Goal: Task Accomplishment & Management: Manage account settings

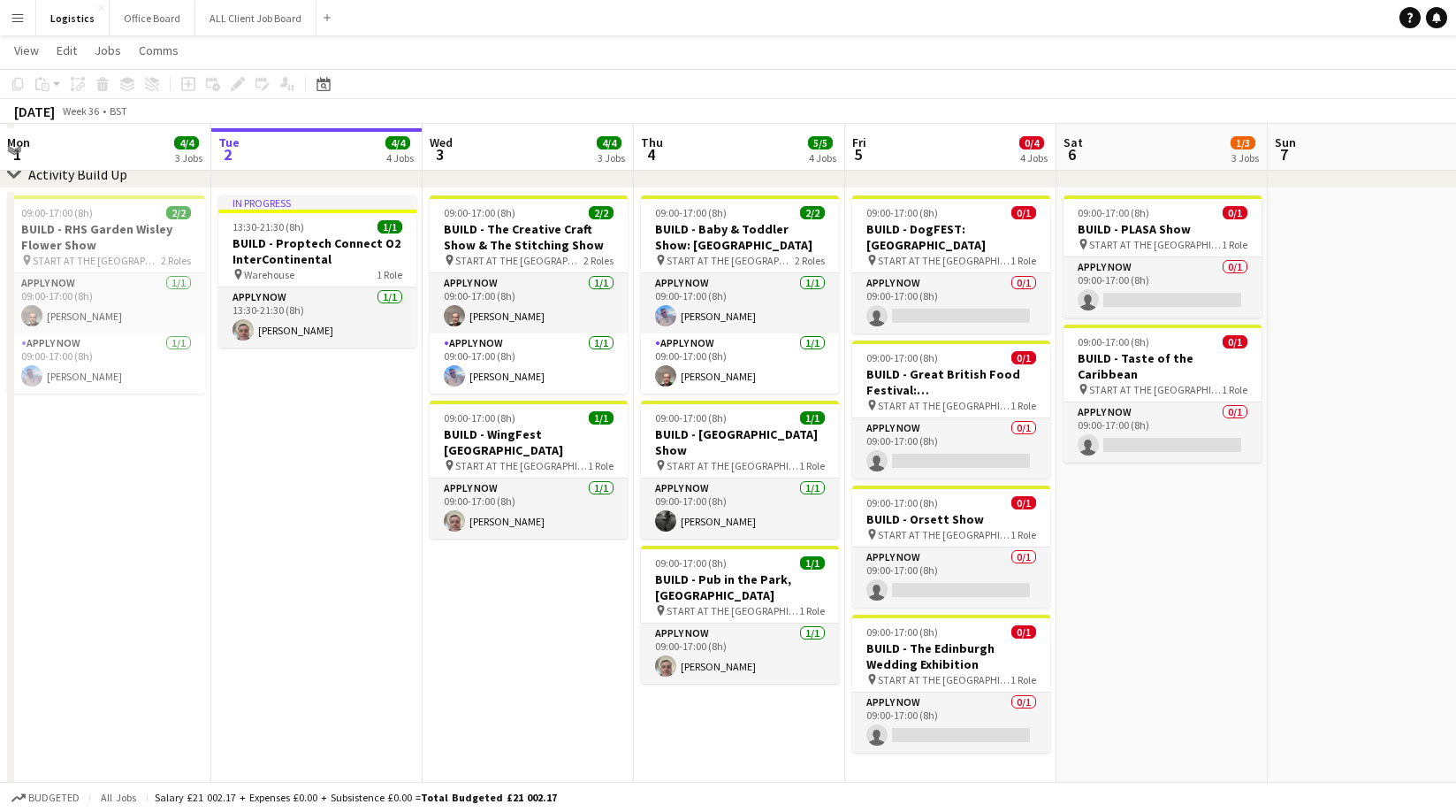
scroll to position [95, 0]
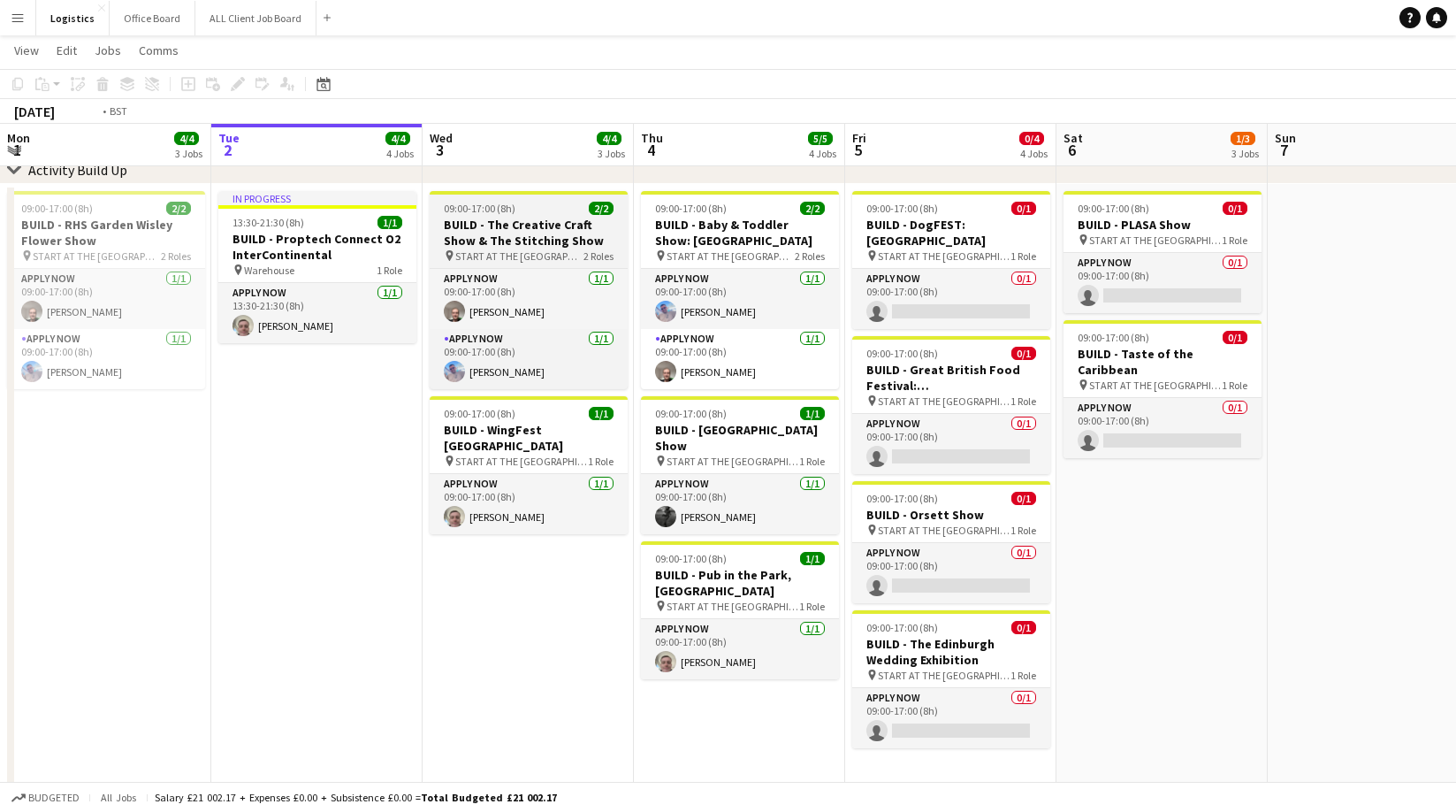
click at [527, 226] on h3 "BUILD - The Creative Craft Show & The Stitching Show" at bounding box center [528, 232] width 199 height 31
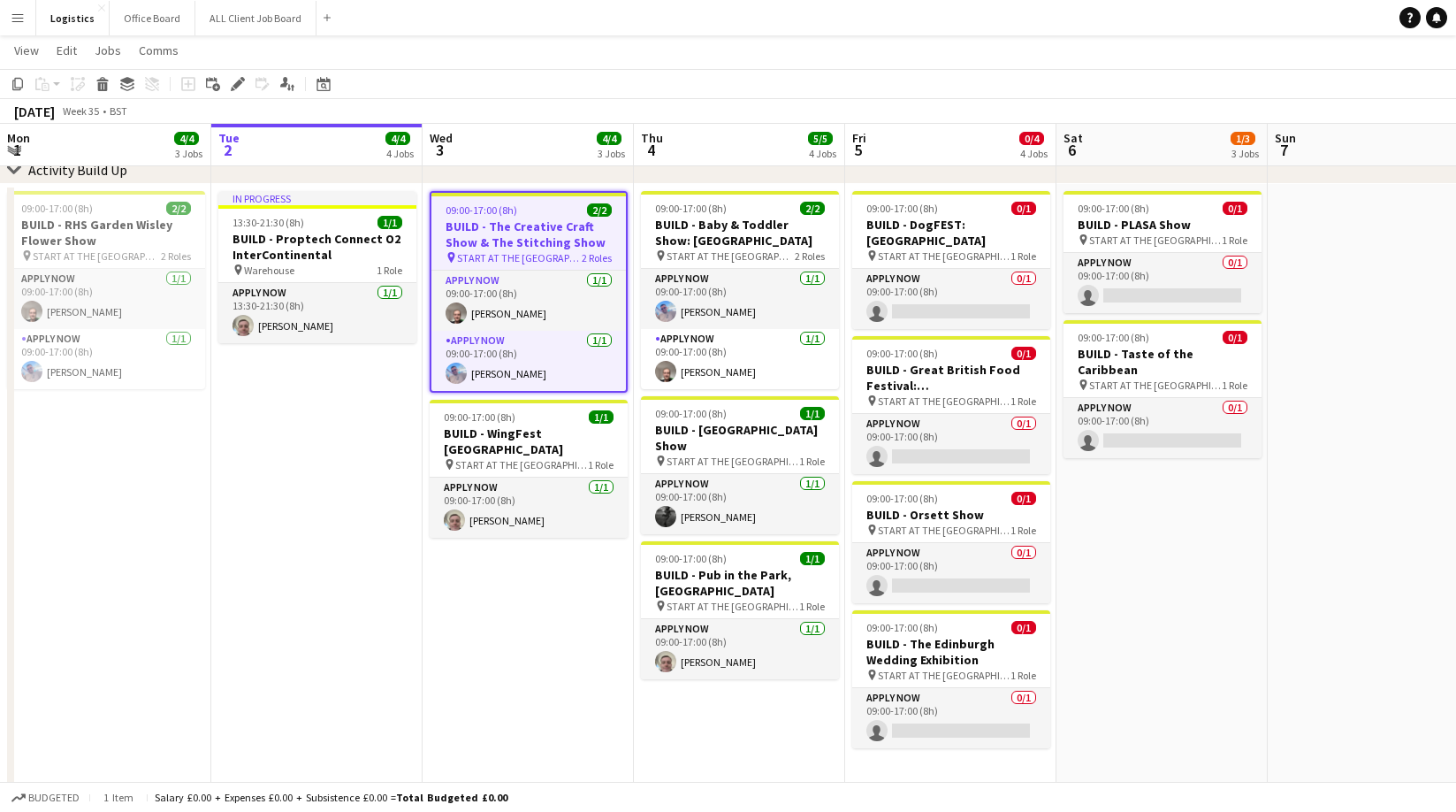
scroll to position [0, 422]
drag, startPoint x: 240, startPoint y: 84, endPoint x: 250, endPoint y: 88, distance: 10.8
click at [241, 84] on icon at bounding box center [237, 84] width 10 height 10
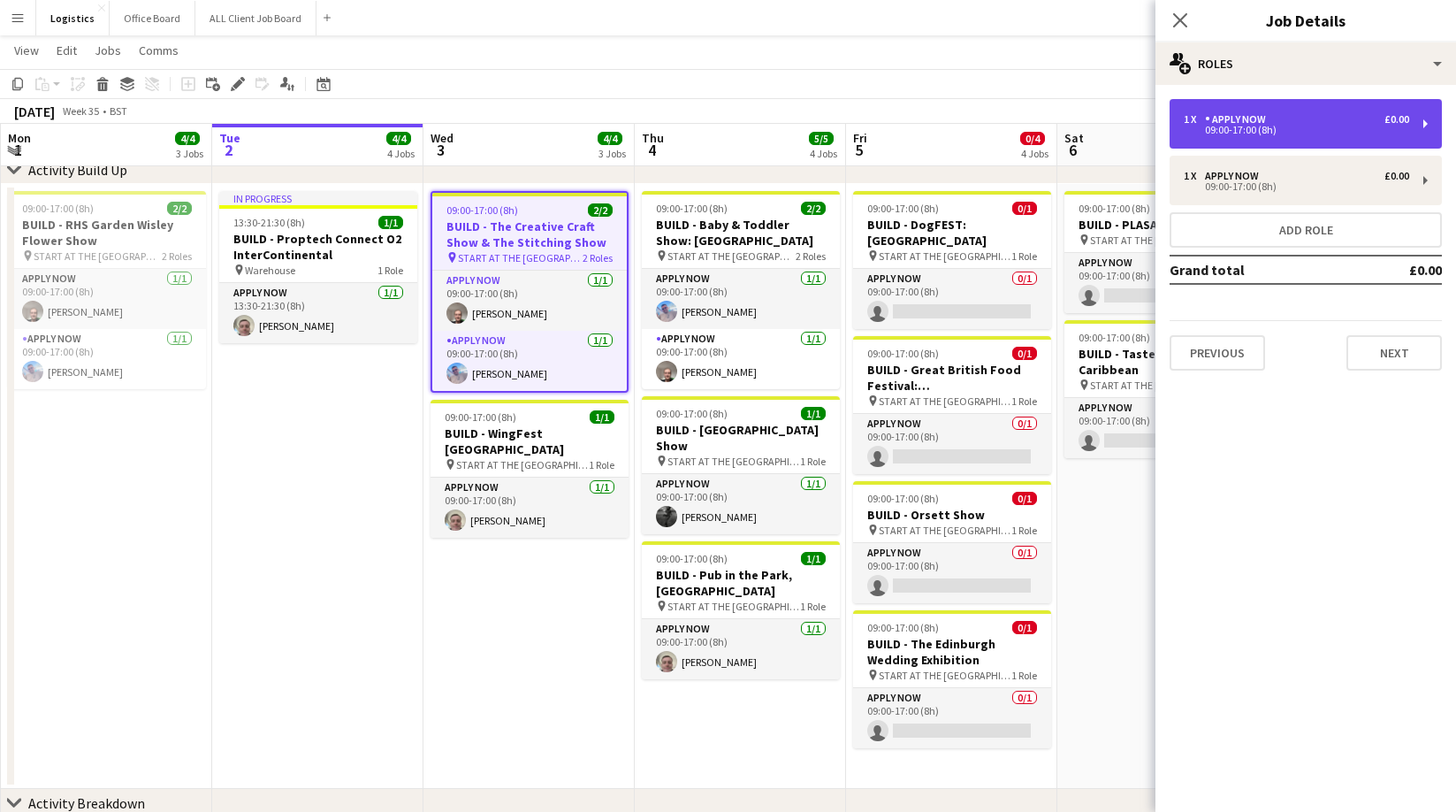
click at [1221, 132] on div "09:00-17:00 (8h)" at bounding box center [1296, 130] width 225 height 9
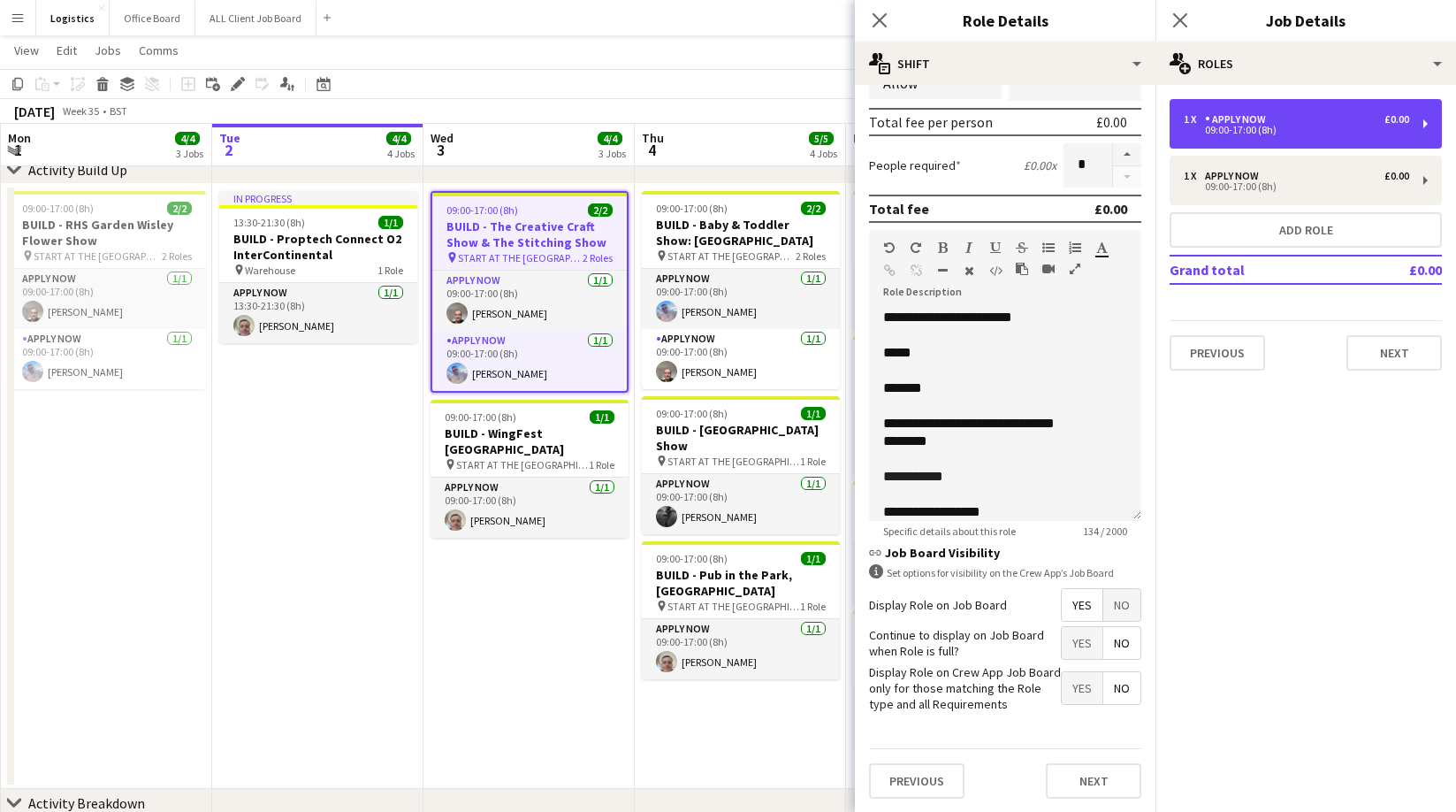
scroll to position [31, 0]
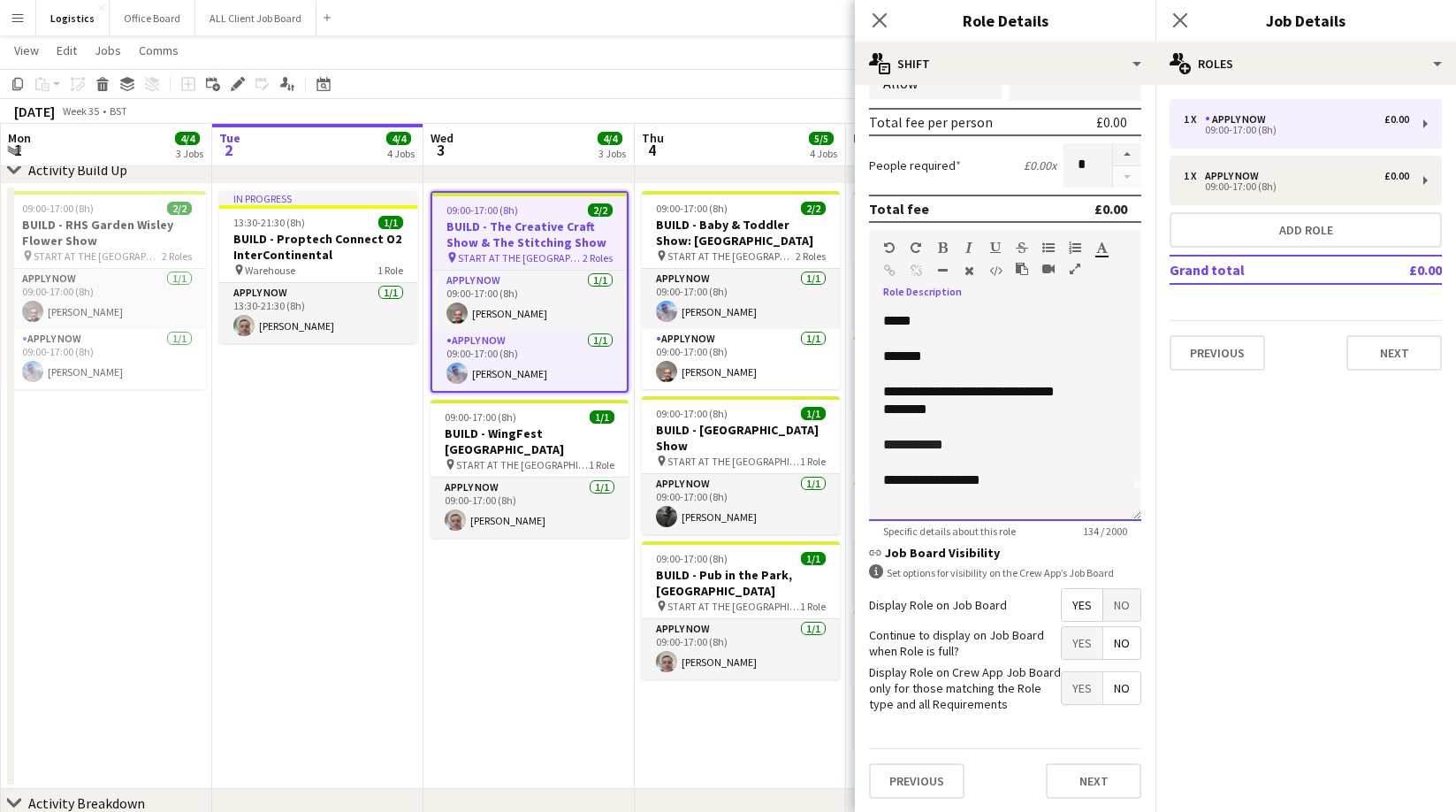
click at [964, 447] on p "**********" at bounding box center [1006, 445] width 244 height 18
drag, startPoint x: 1068, startPoint y: 392, endPoint x: 883, endPoint y: 388, distance: 185.0
click at [883, 388] on div "**********" at bounding box center [1005, 415] width 272 height 212
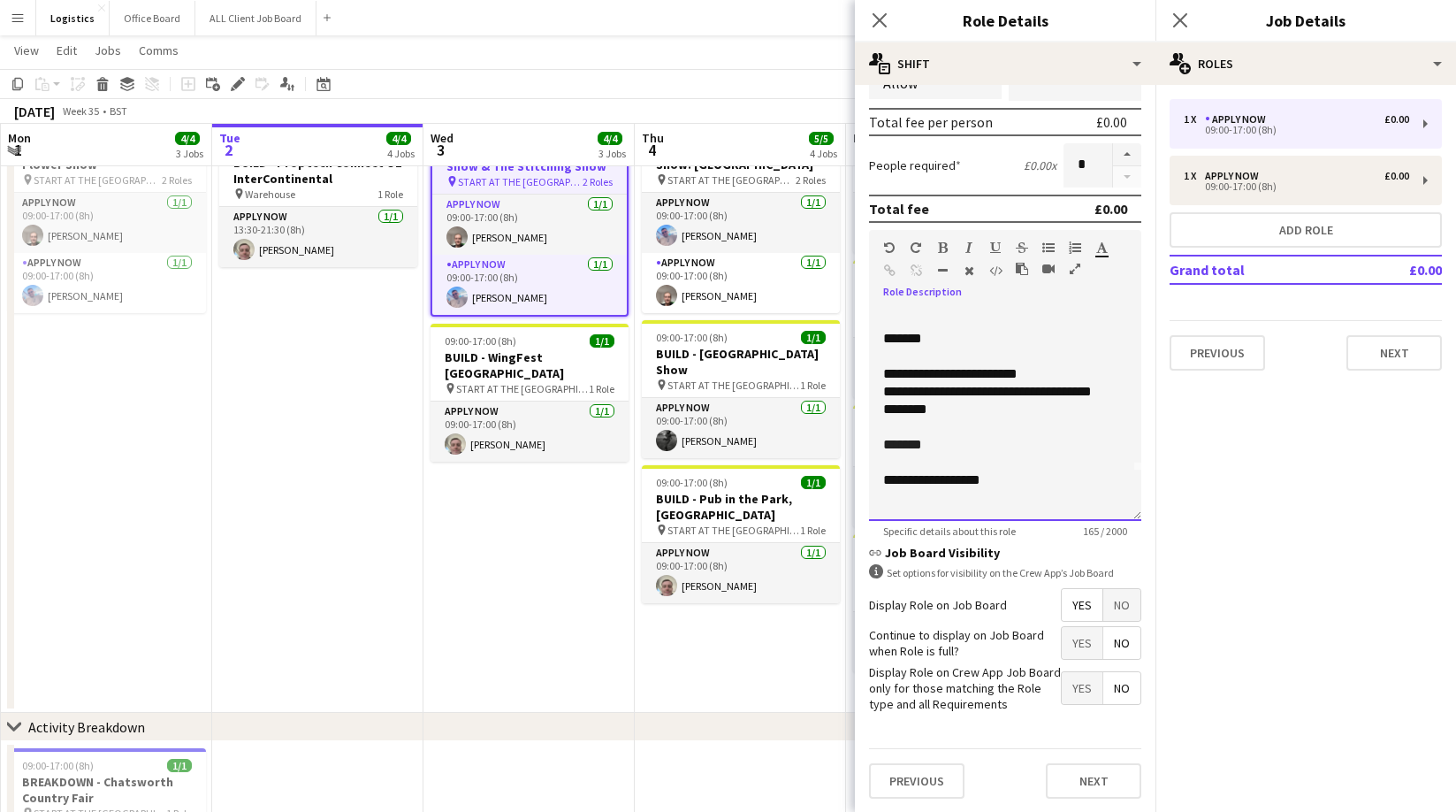
scroll to position [177, 0]
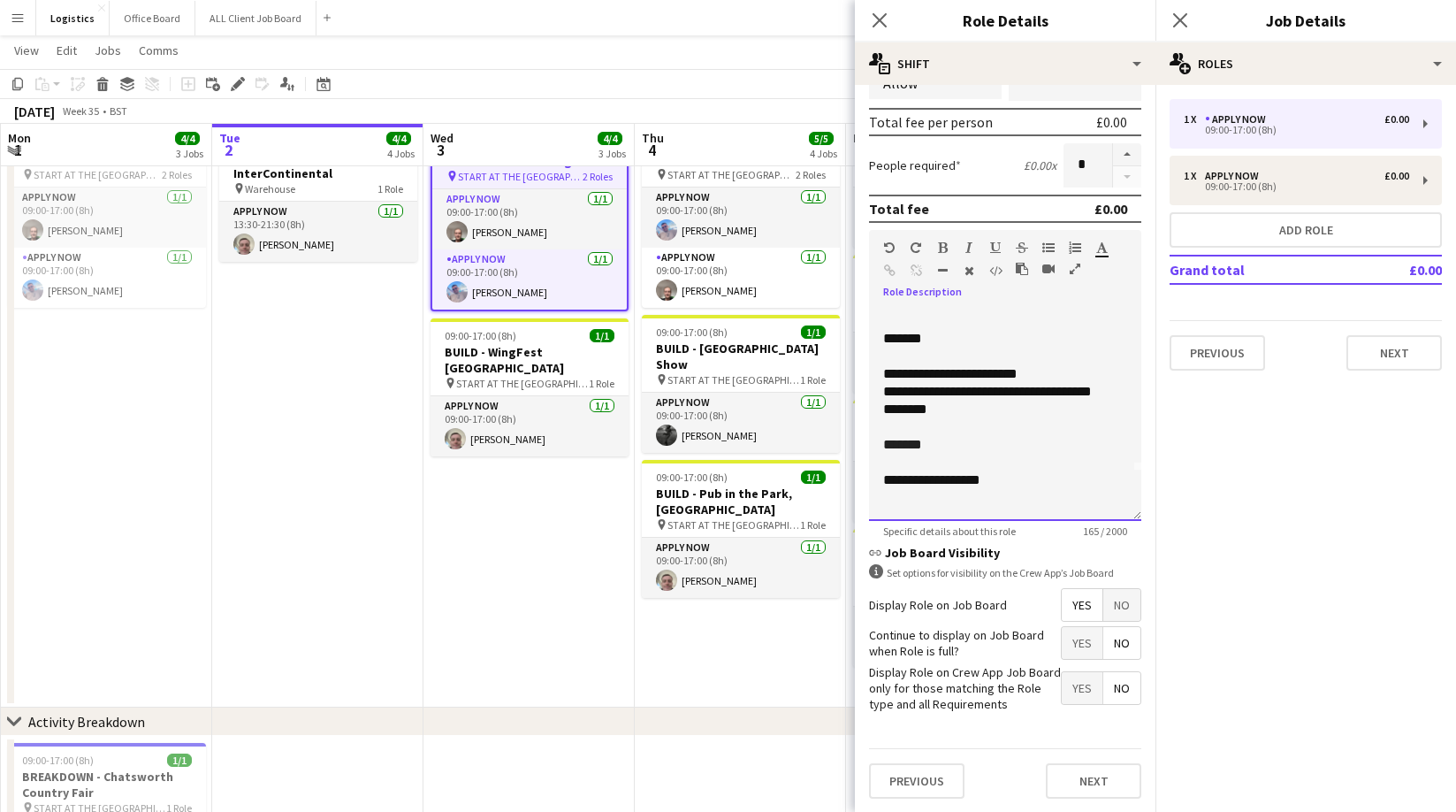
drag, startPoint x: 939, startPoint y: 442, endPoint x: 956, endPoint y: 446, distance: 17.5
click at [940, 443] on p "*******" at bounding box center [1006, 445] width 244 height 18
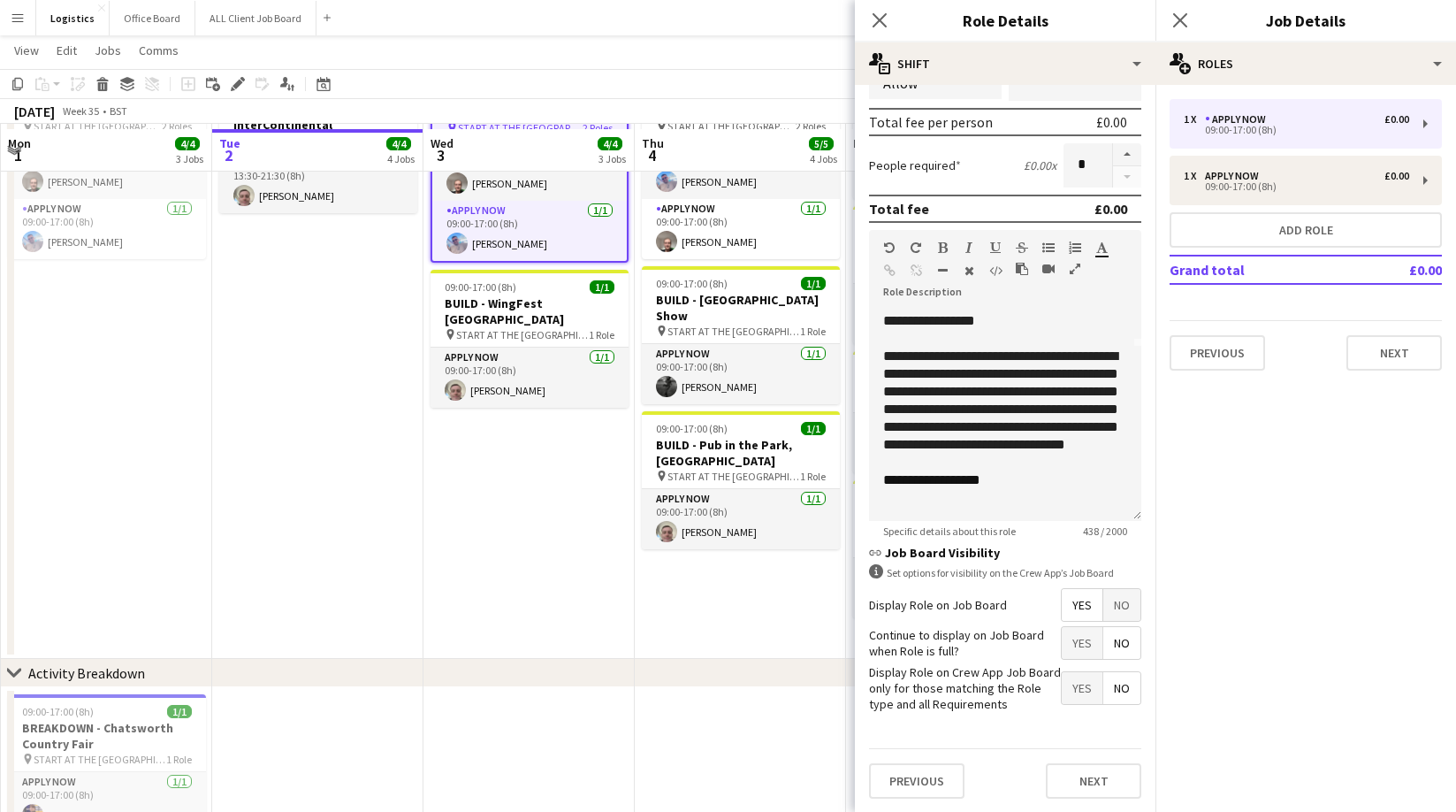
scroll to position [233, 0]
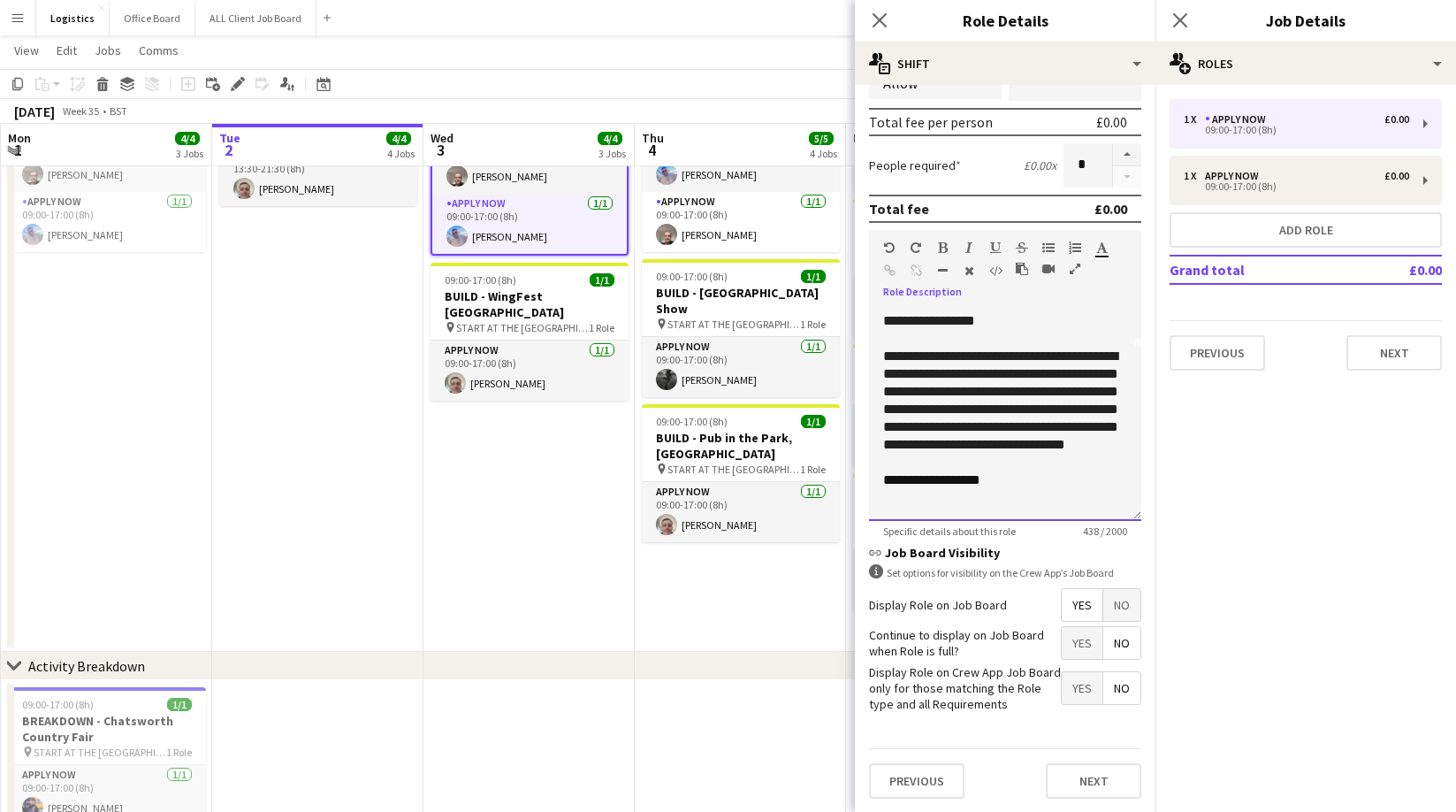
click at [993, 489] on p at bounding box center [1006, 498] width 244 height 18
click at [993, 481] on div "**********" at bounding box center [1006, 481] width 244 height 18
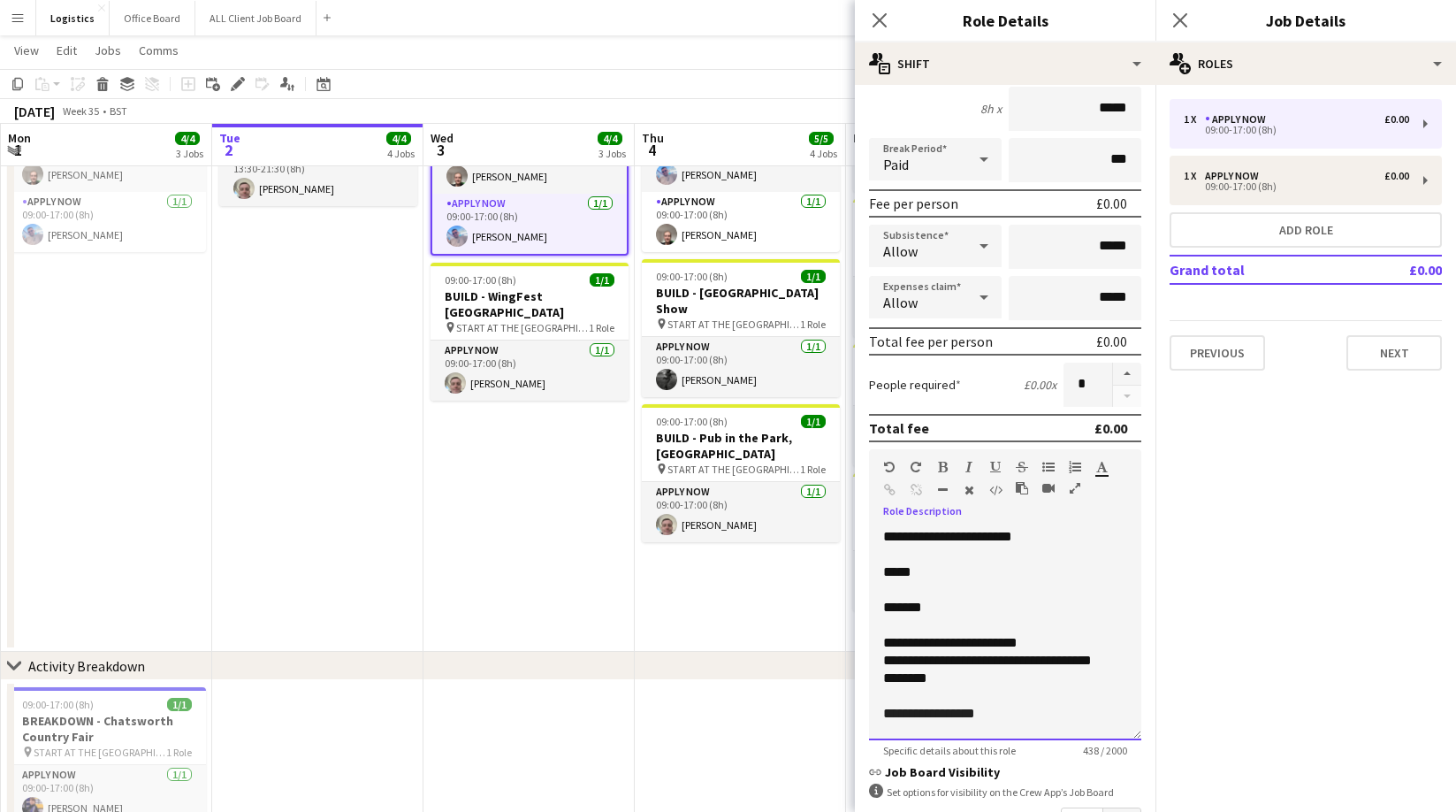
scroll to position [385, 0]
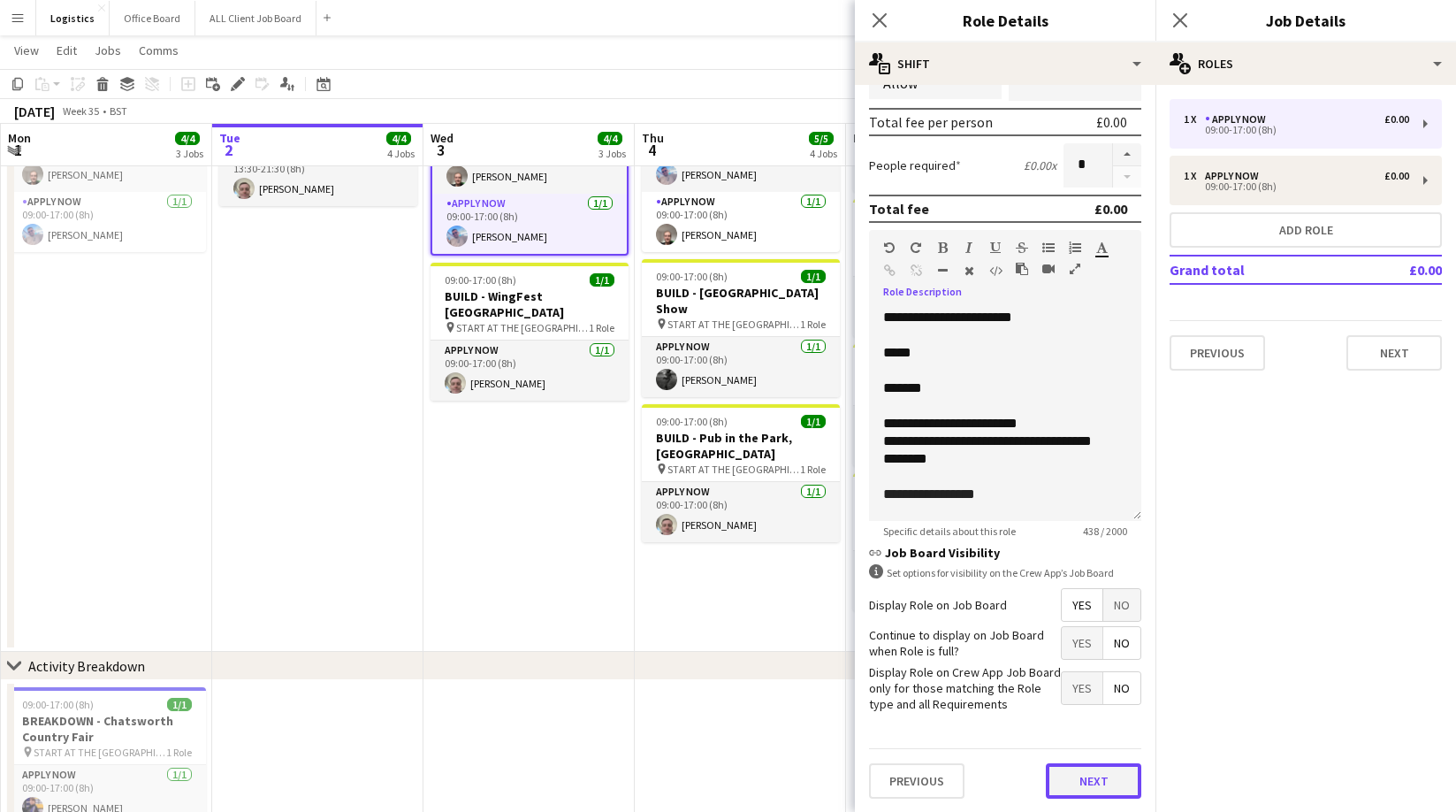
click at [1085, 781] on button "Next" at bounding box center [1094, 781] width 95 height 35
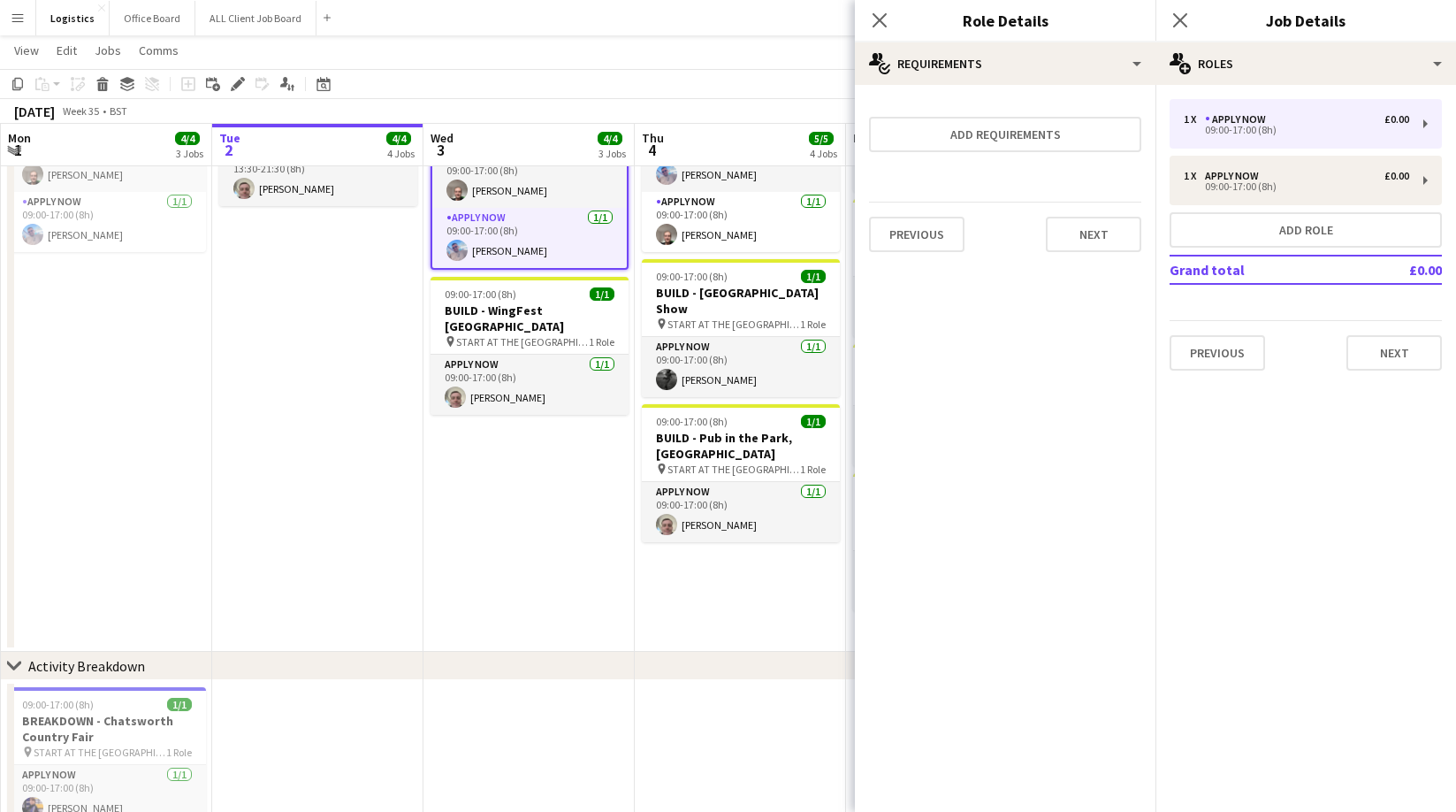
scroll to position [0, 0]
click at [1081, 229] on button "Next" at bounding box center [1094, 234] width 95 height 35
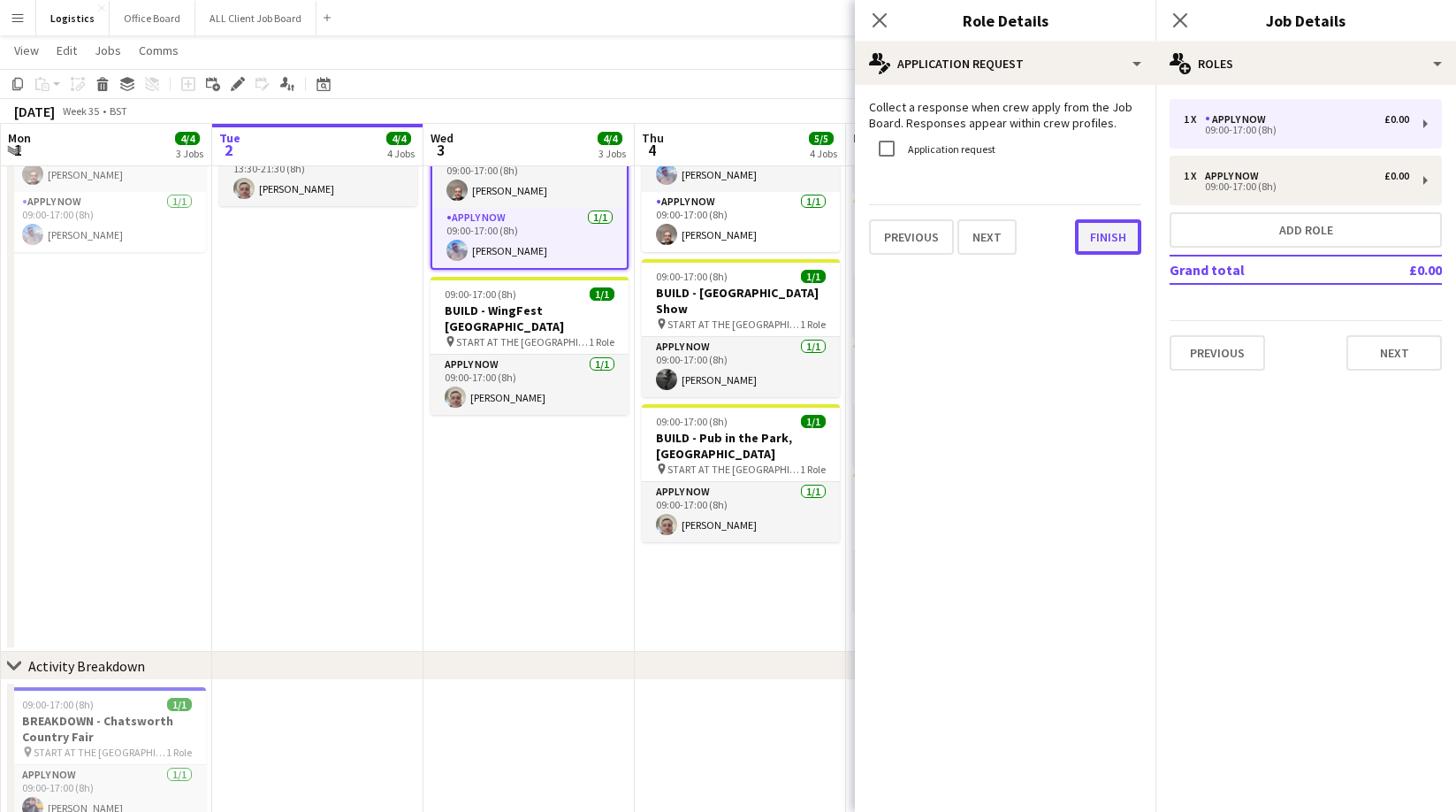
click at [1090, 234] on button "Finish" at bounding box center [1108, 236] width 66 height 35
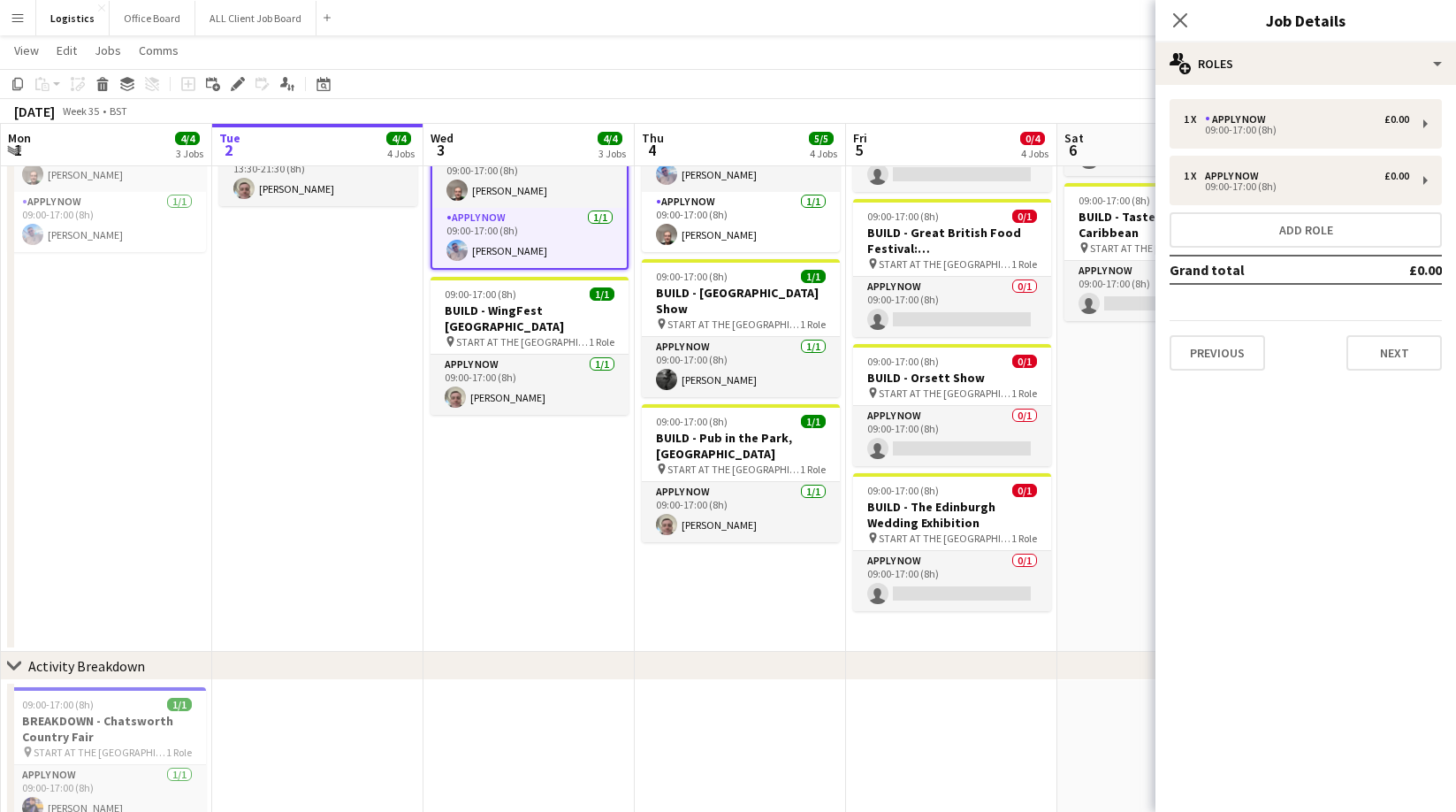
click at [1181, 21] on icon at bounding box center [1180, 21] width 14 height 14
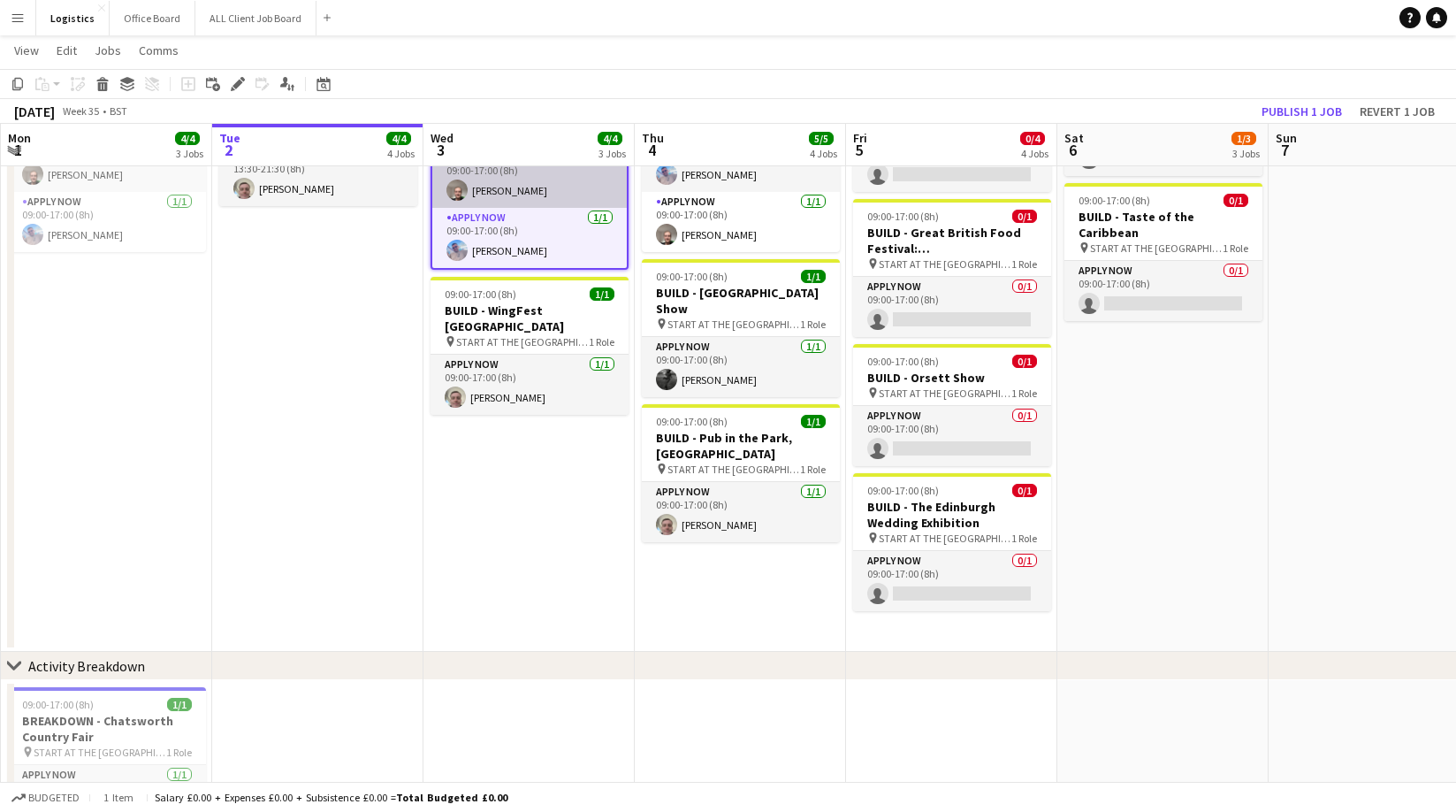
click at [519, 189] on app-card-role "APPLY NOW [DATE] 09:00-17:00 (8h) [PERSON_NAME]" at bounding box center [529, 177] width 195 height 60
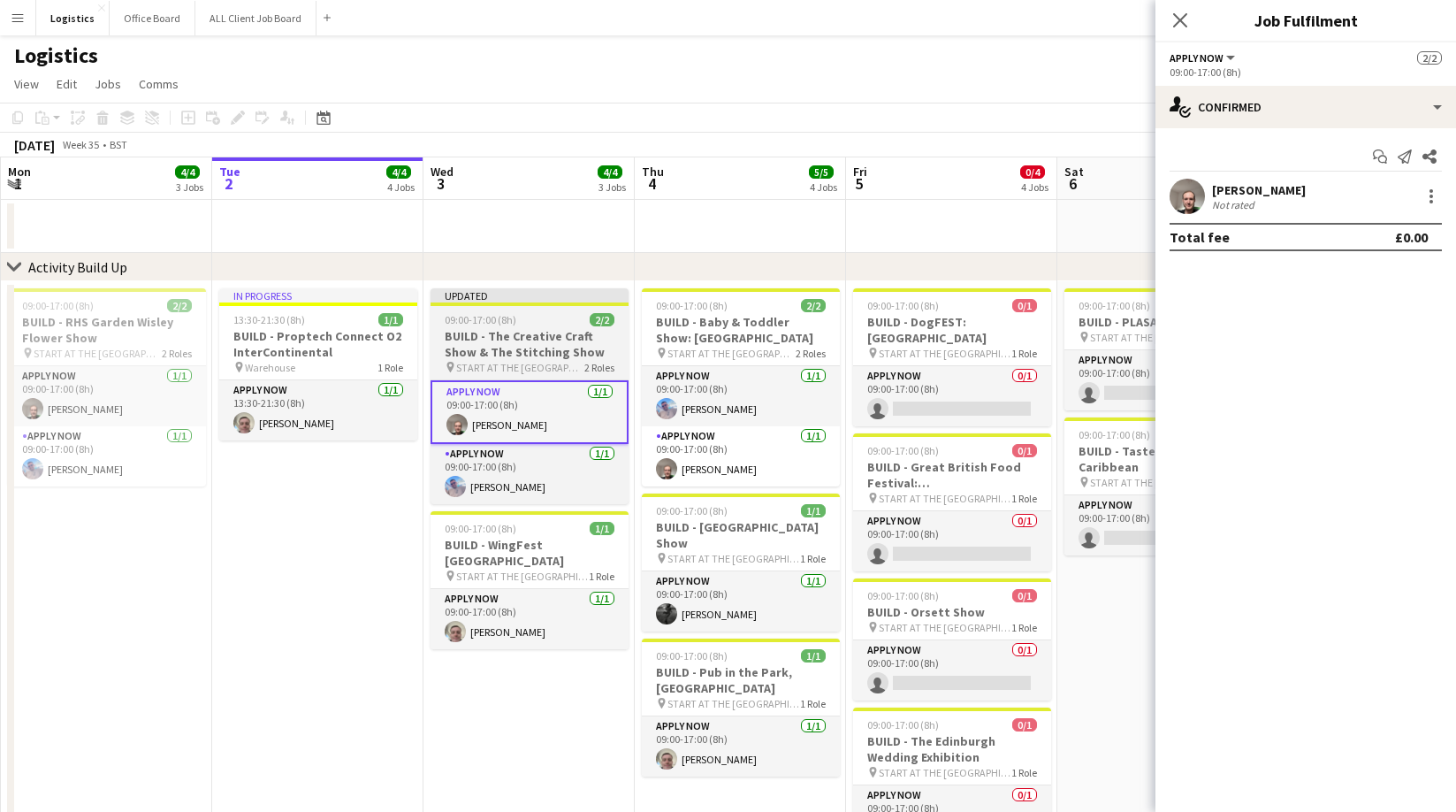
click at [528, 316] on div "09:00-17:00 (8h) 2/2" at bounding box center [529, 320] width 199 height 13
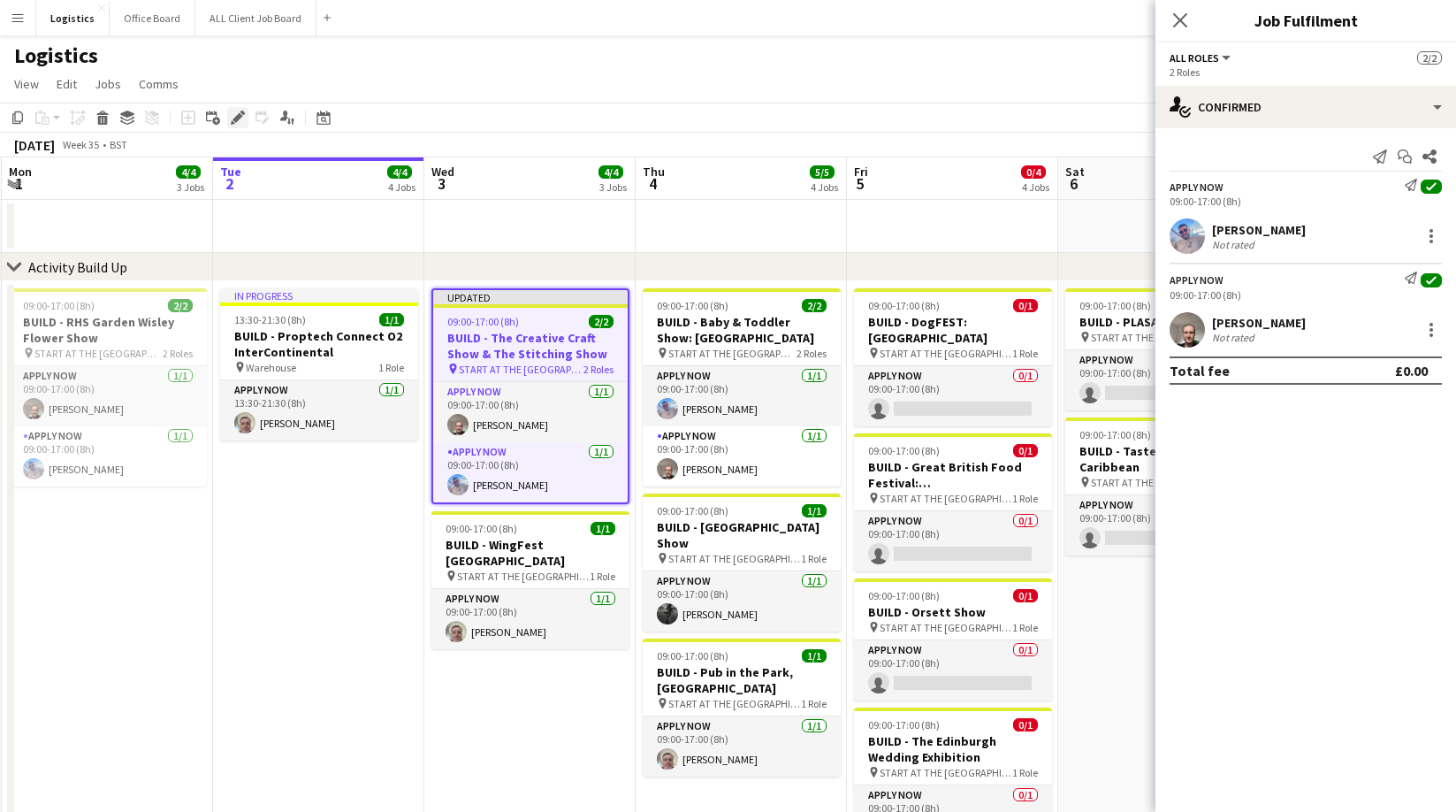
click at [235, 113] on icon "Edit" at bounding box center [238, 118] width 14 height 14
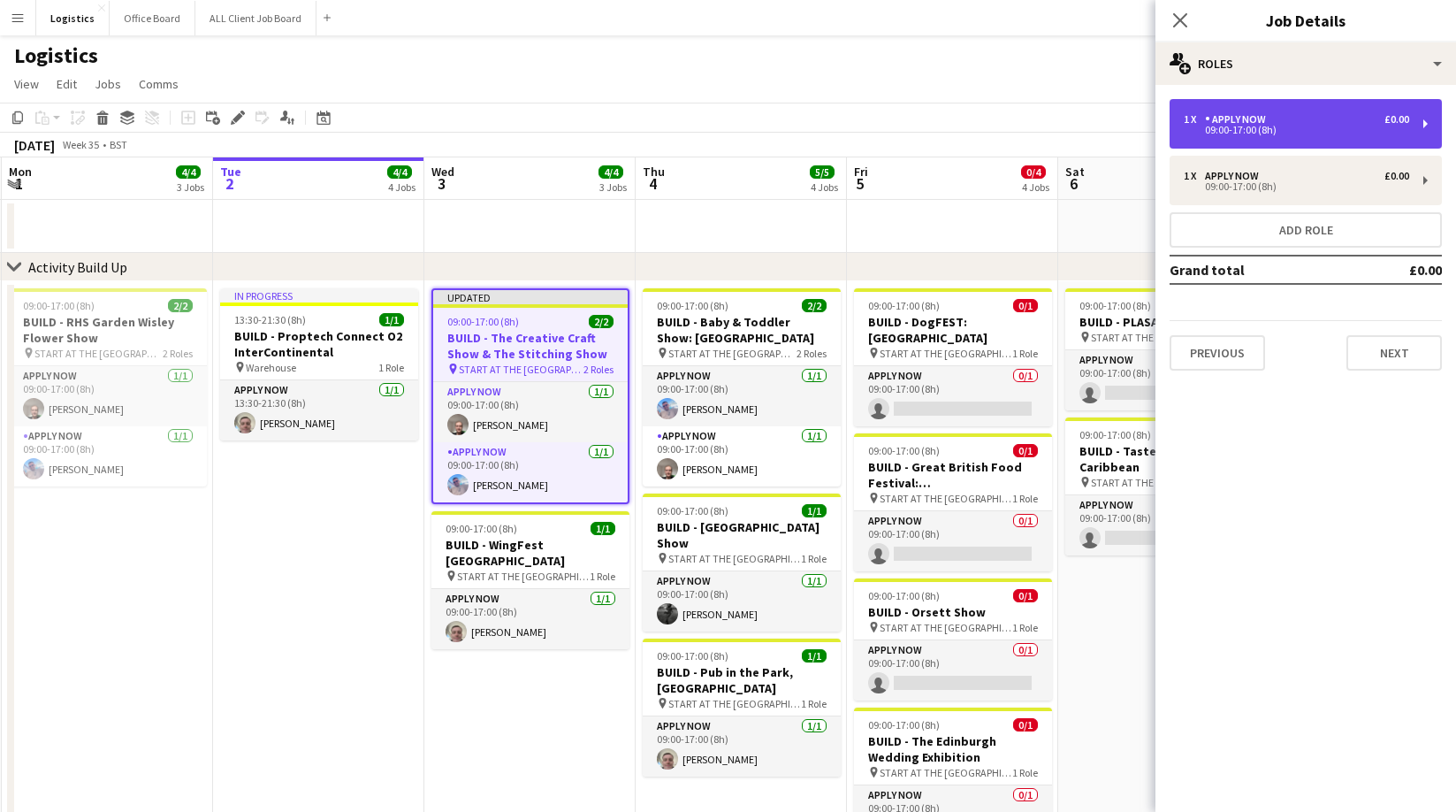
click at [1207, 146] on div "1 x APPLY NOW £0.00 09:00-17:00 (8h)" at bounding box center [1305, 123] width 272 height 49
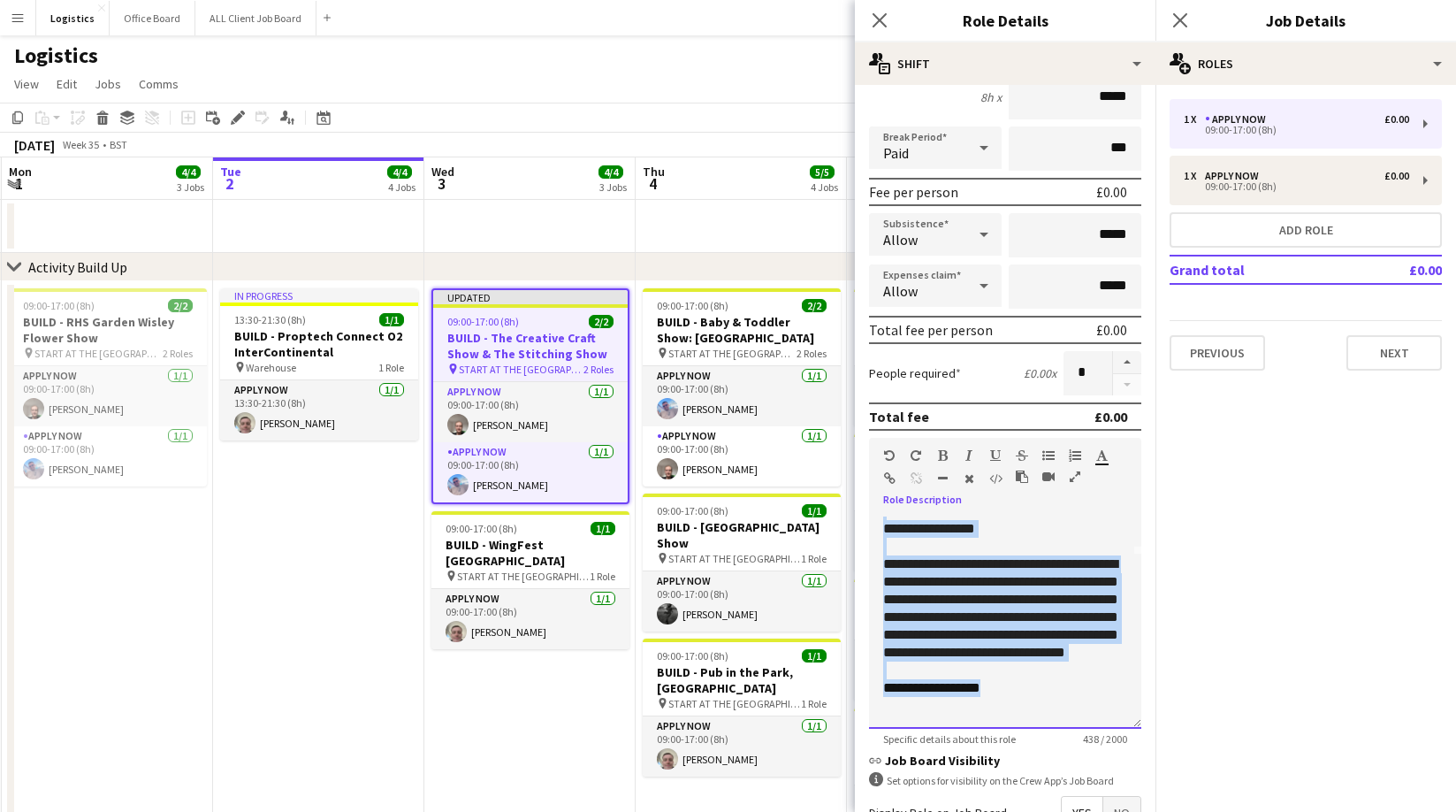
scroll to position [0, 0]
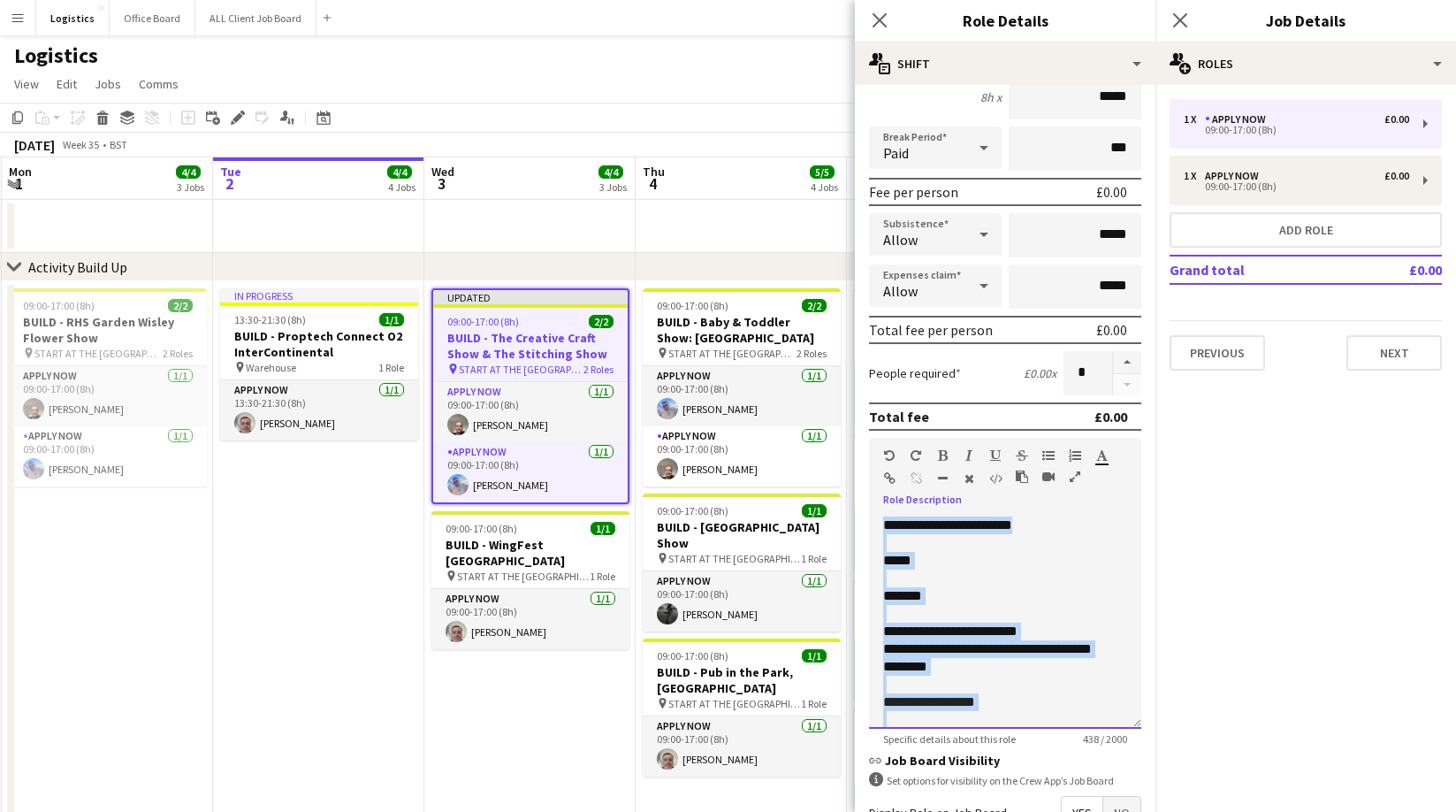
drag, startPoint x: 1023, startPoint y: 693, endPoint x: 1009, endPoint y: 542, distance: 151.6
drag, startPoint x: 993, startPoint y: 525, endPoint x: 1005, endPoint y: 543, distance: 21.6
copy div "**********"
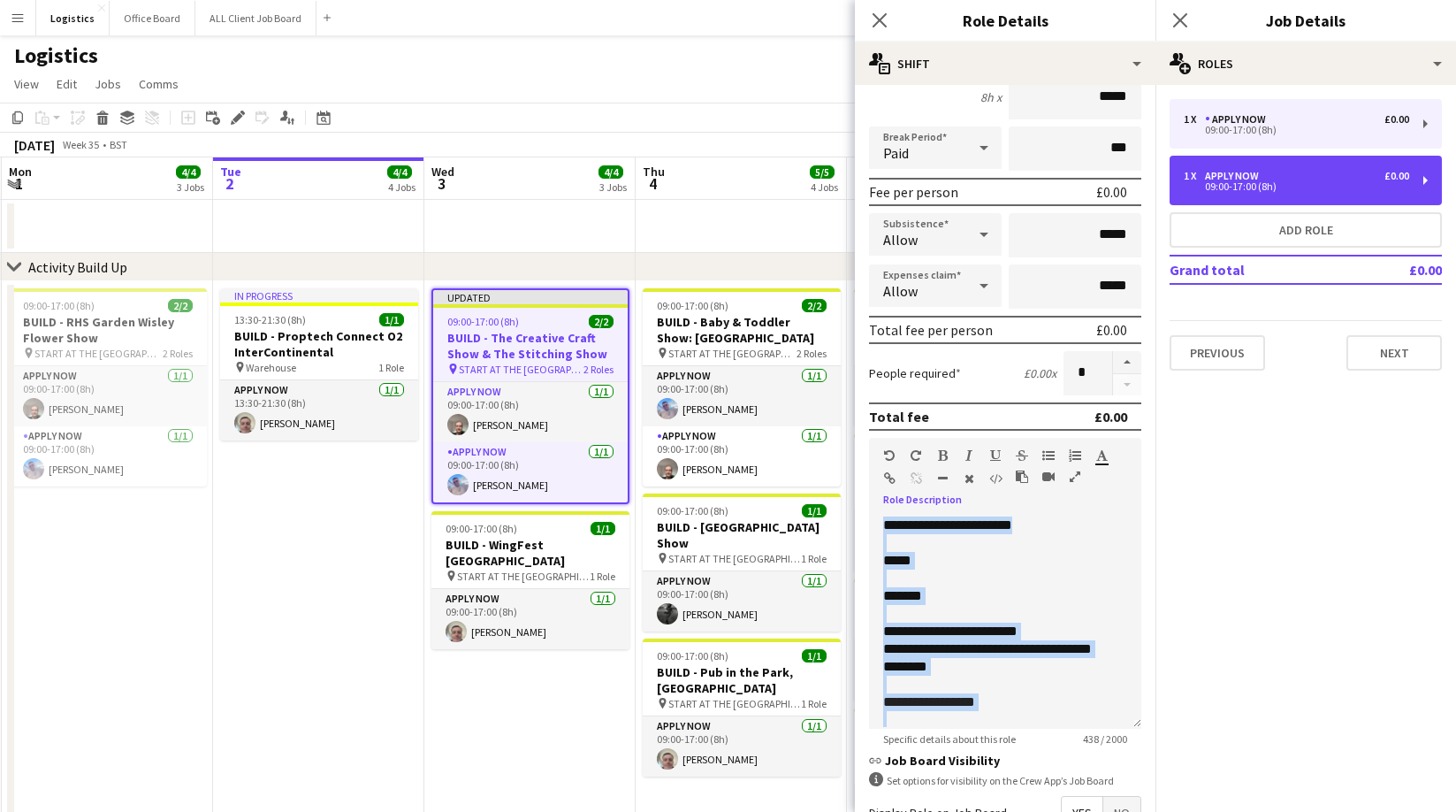
drag, startPoint x: 1248, startPoint y: 188, endPoint x: 1005, endPoint y: 471, distance: 373.0
click at [1248, 188] on div "09:00-17:00 (8h)" at bounding box center [1296, 187] width 225 height 9
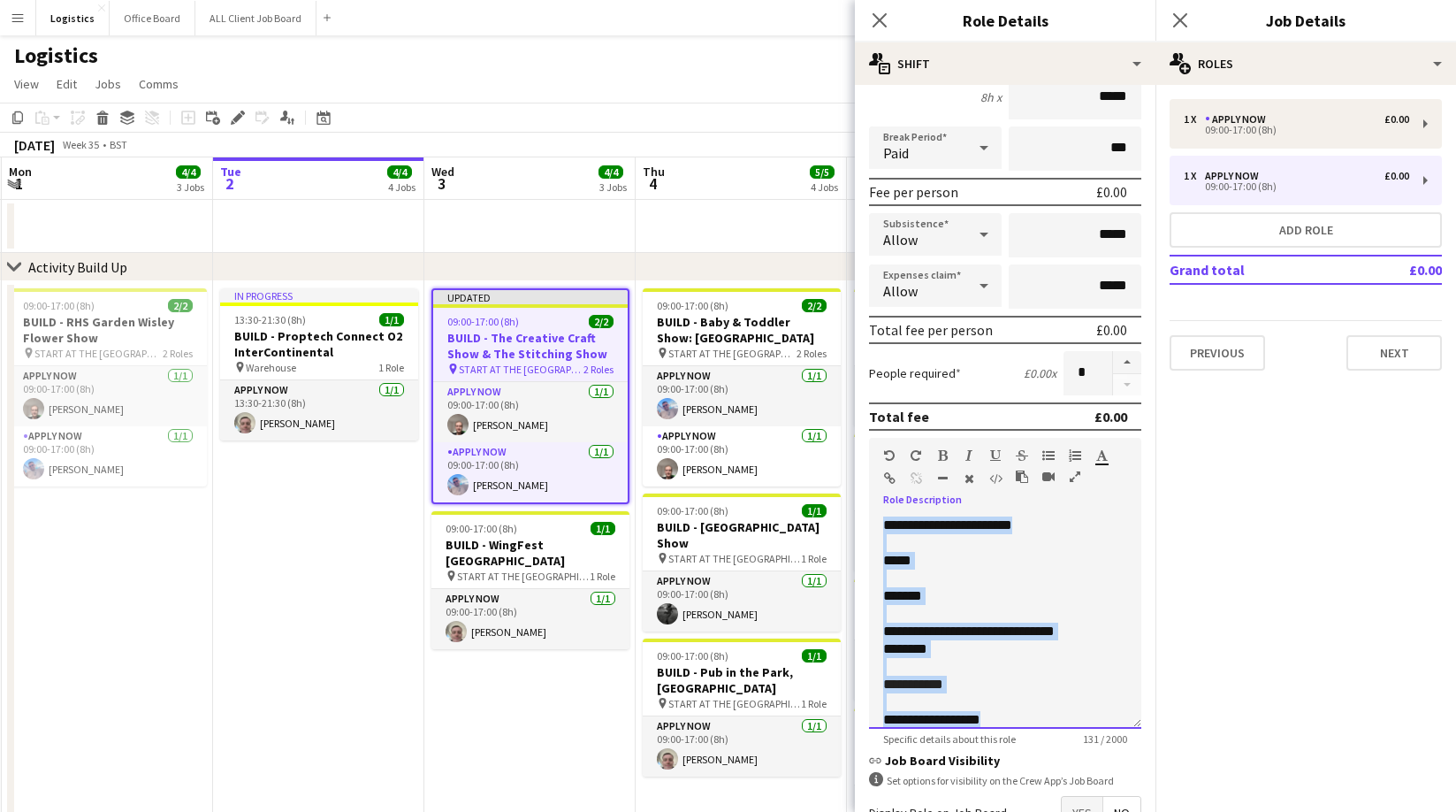
scroll to position [14, 0]
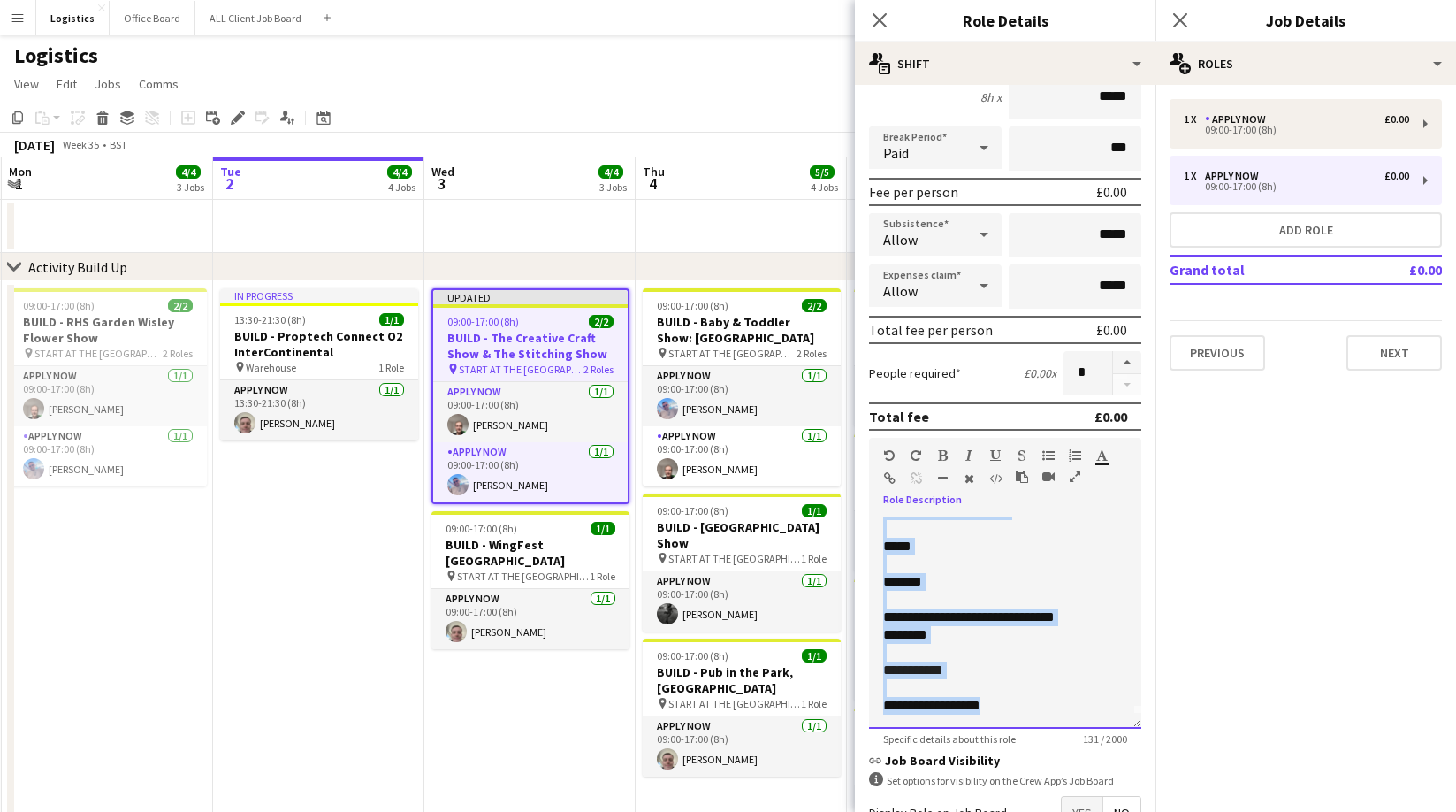
drag, startPoint x: 880, startPoint y: 524, endPoint x: 1117, endPoint y: 757, distance: 332.4
click at [1118, 756] on form "**********" at bounding box center [1005, 425] width 301 height 1008
paste div
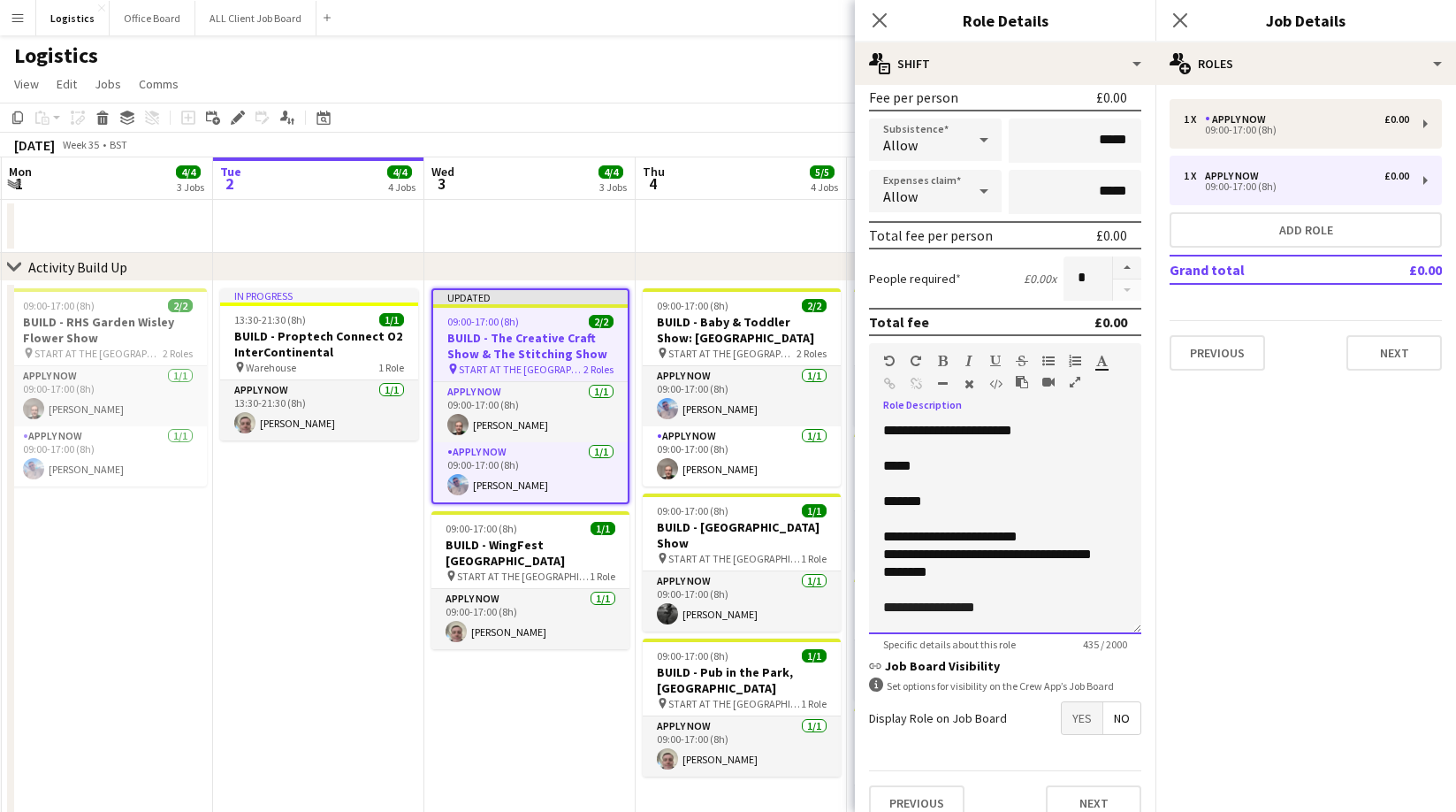
scroll to position [296, 0]
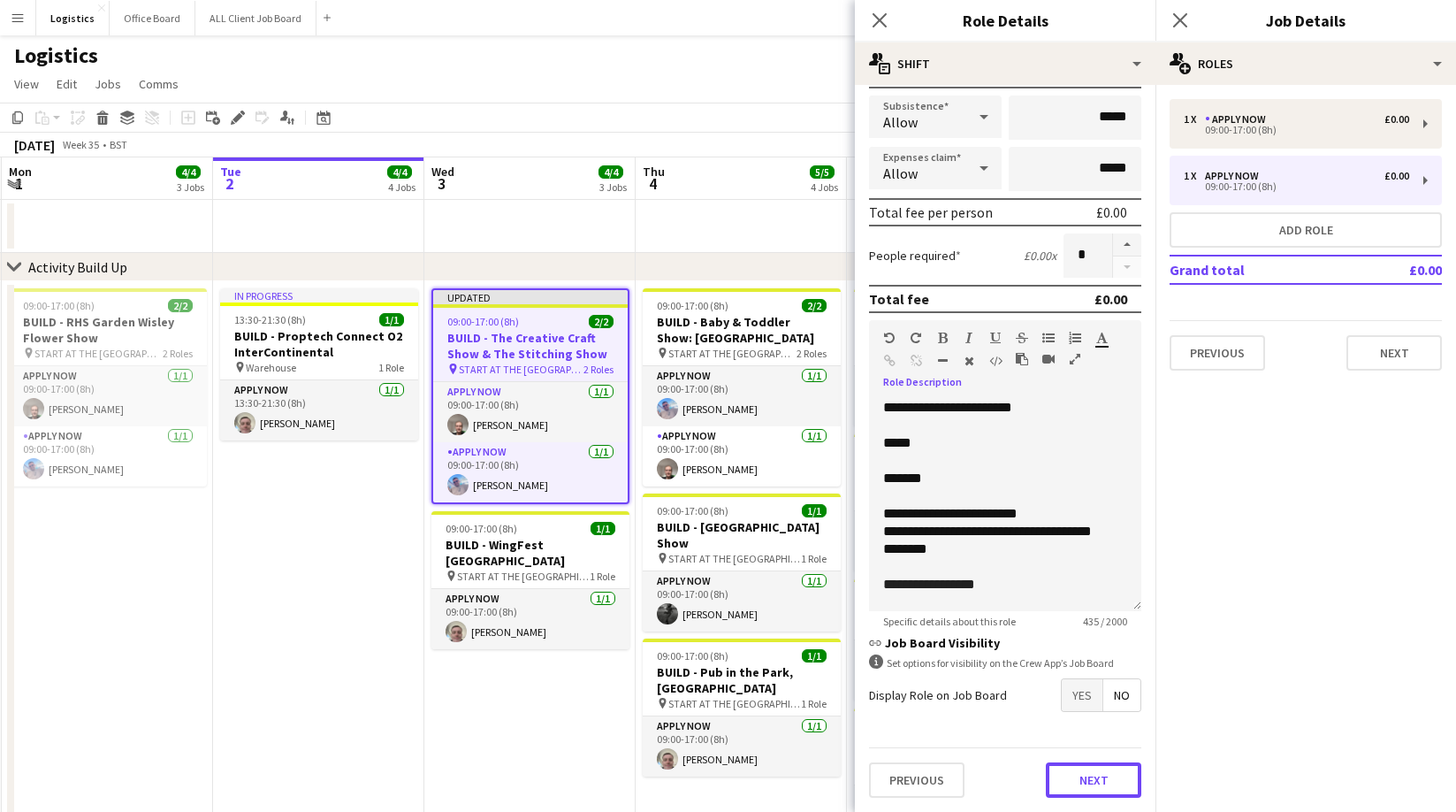
click at [1100, 772] on button "Next" at bounding box center [1094, 780] width 95 height 35
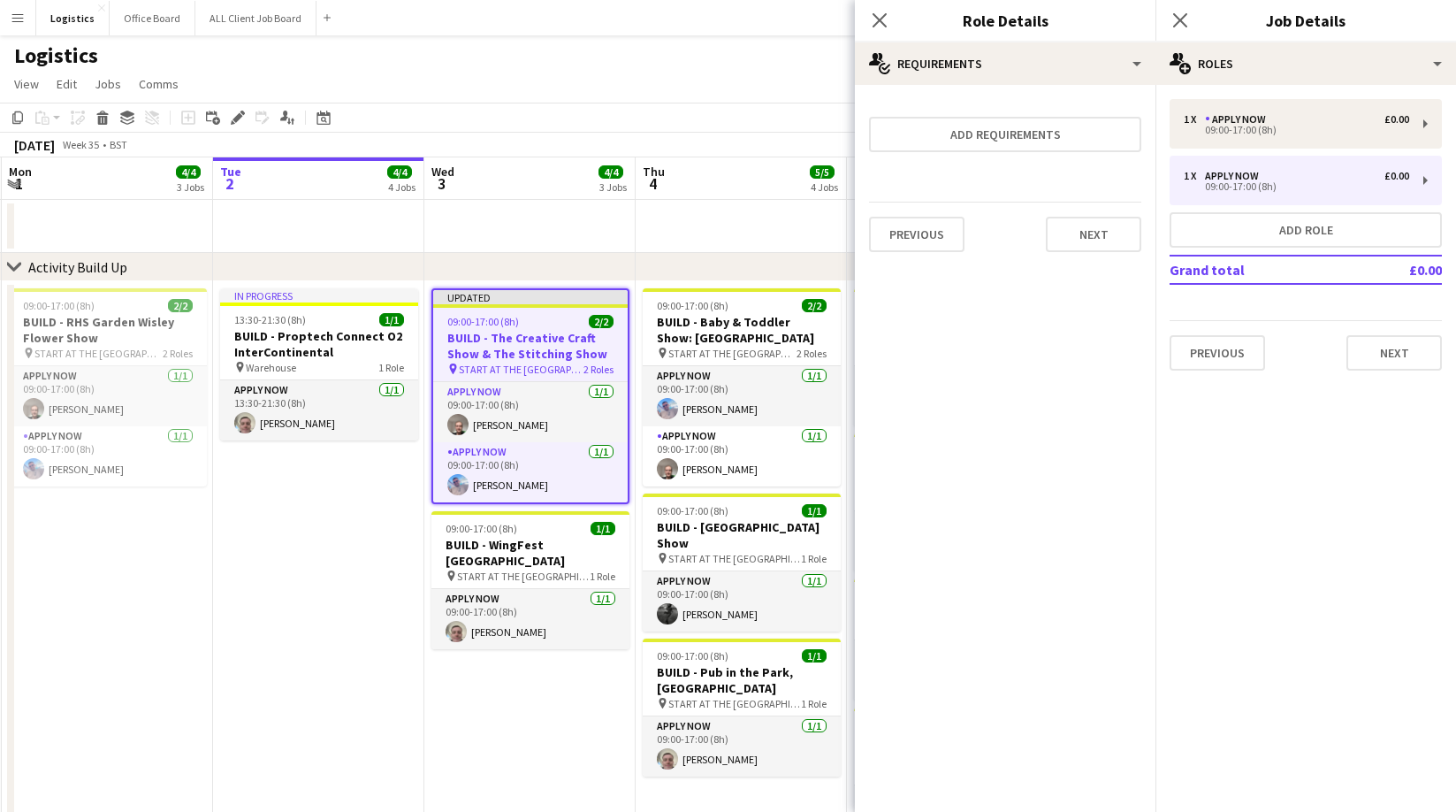
scroll to position [0, 0]
click at [1091, 228] on button "Next" at bounding box center [1094, 234] width 95 height 35
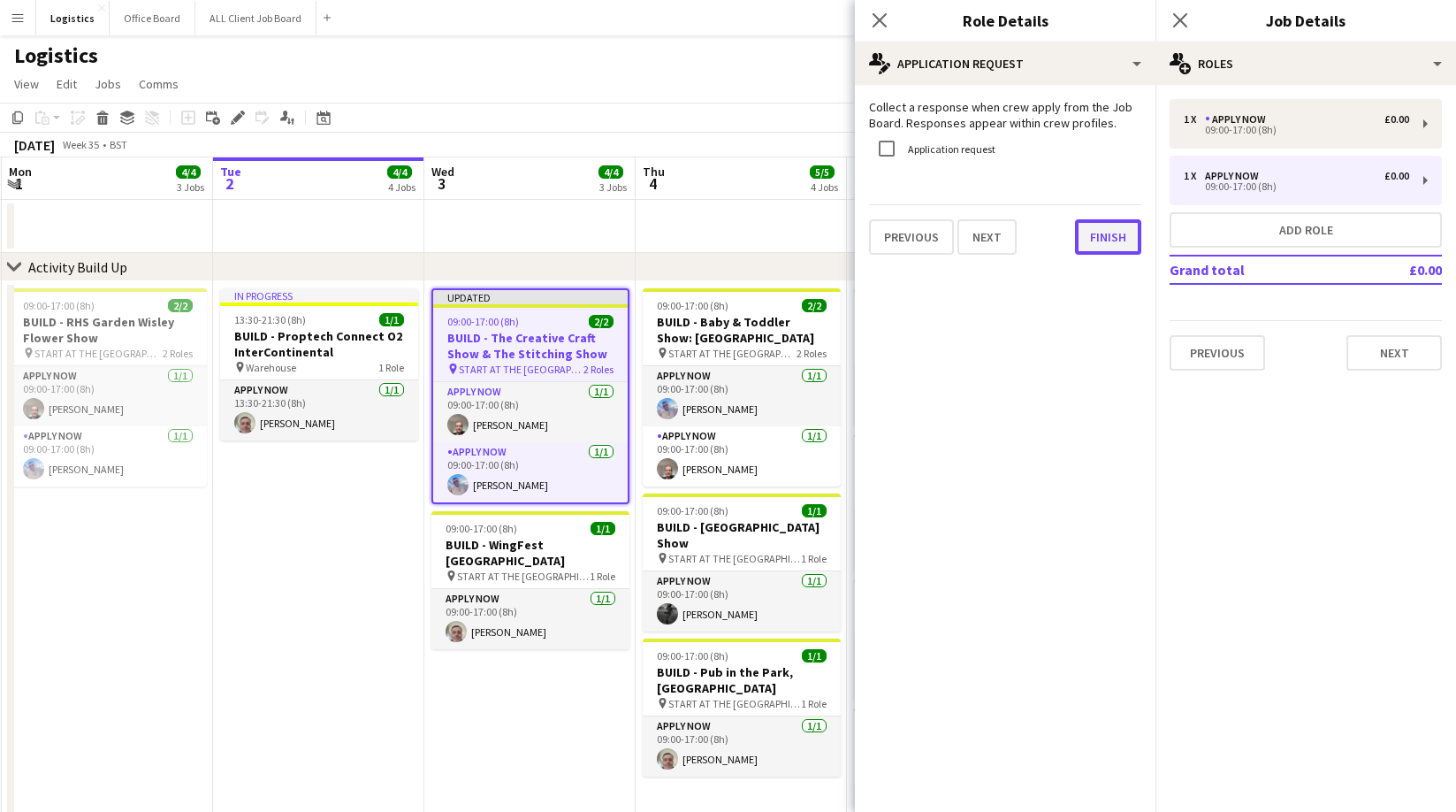
click at [1106, 242] on button "Finish" at bounding box center [1108, 236] width 66 height 35
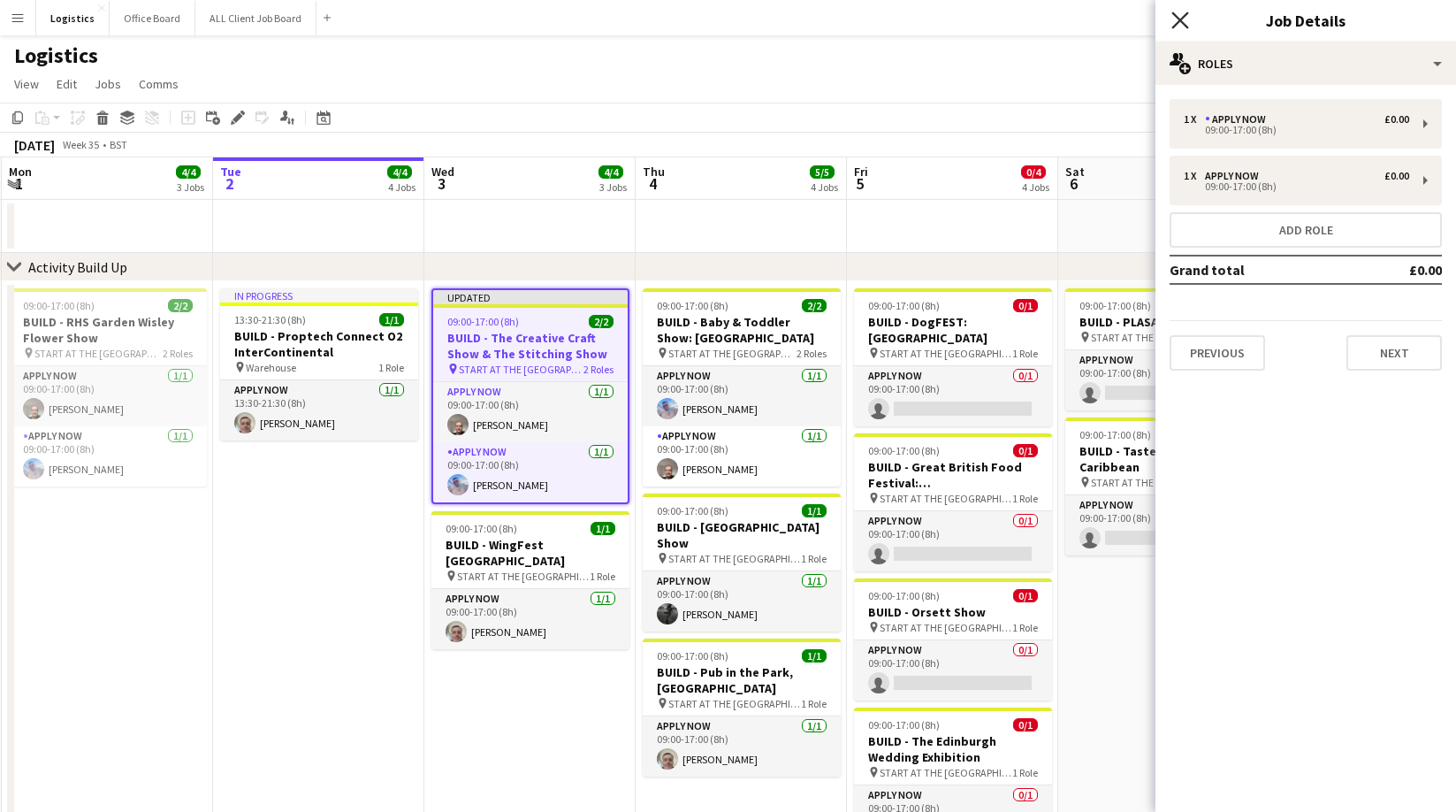
click at [1179, 23] on icon "Close pop-in" at bounding box center [1179, 20] width 17 height 17
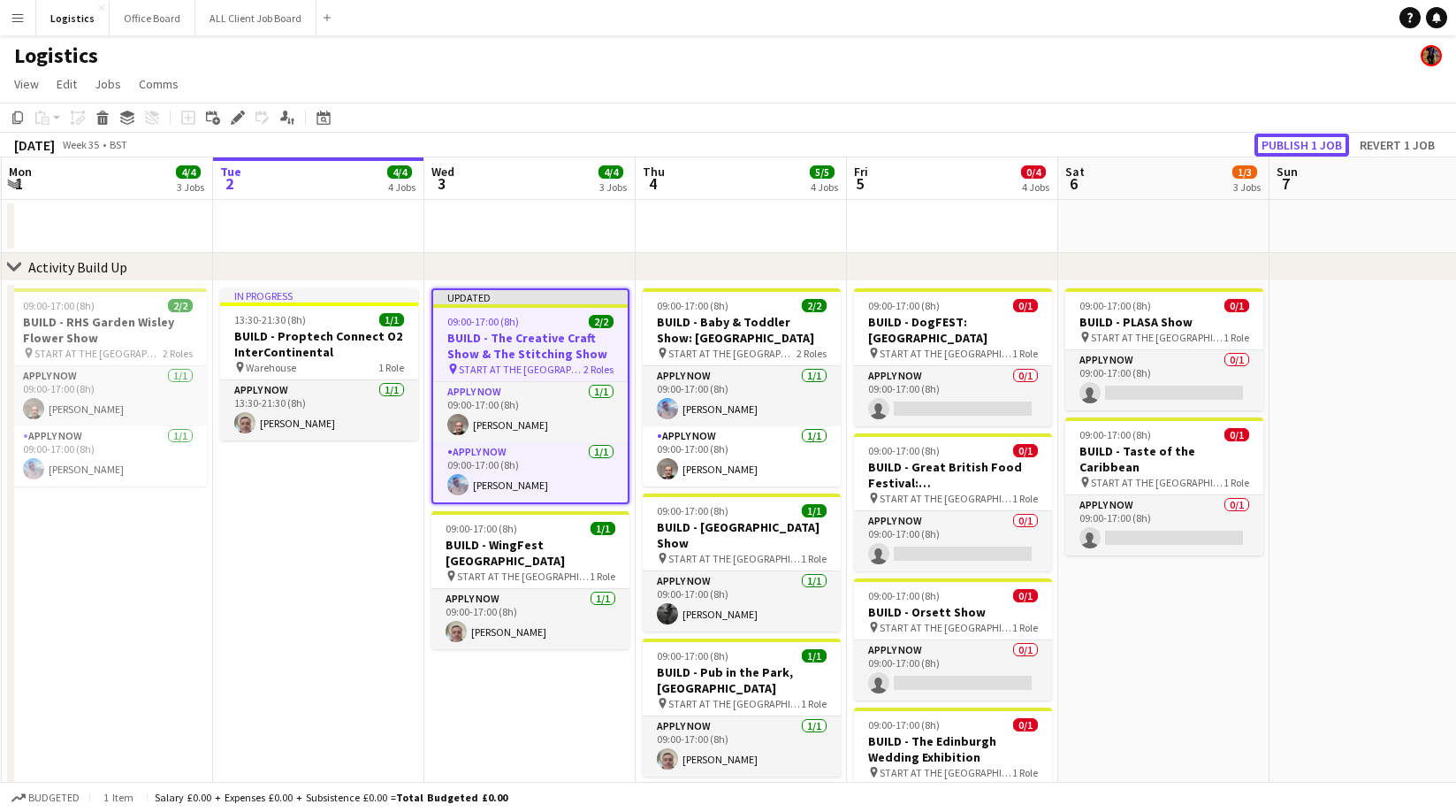
click at [1299, 139] on button "Publish 1 job" at bounding box center [1302, 146] width 94 height 23
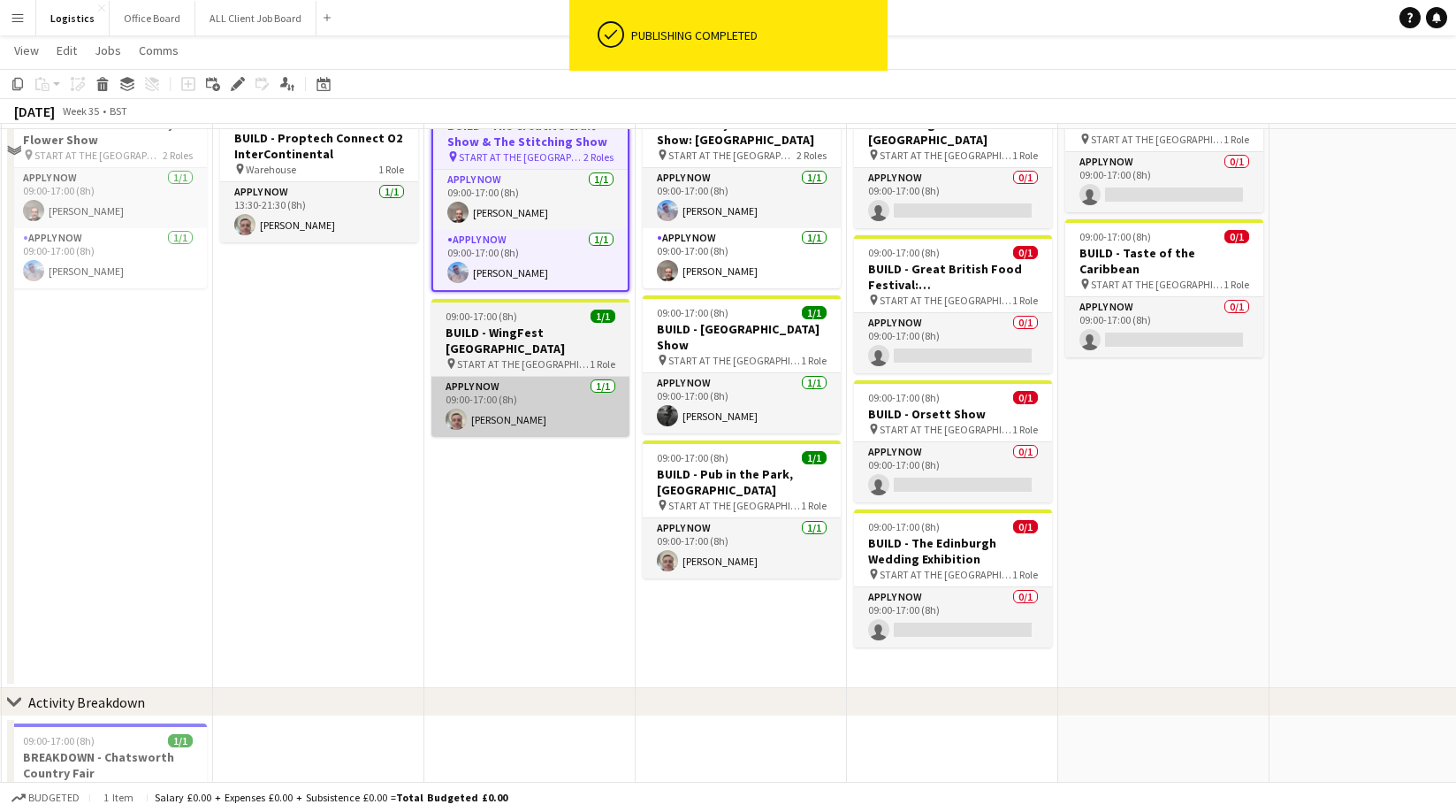
scroll to position [209, 0]
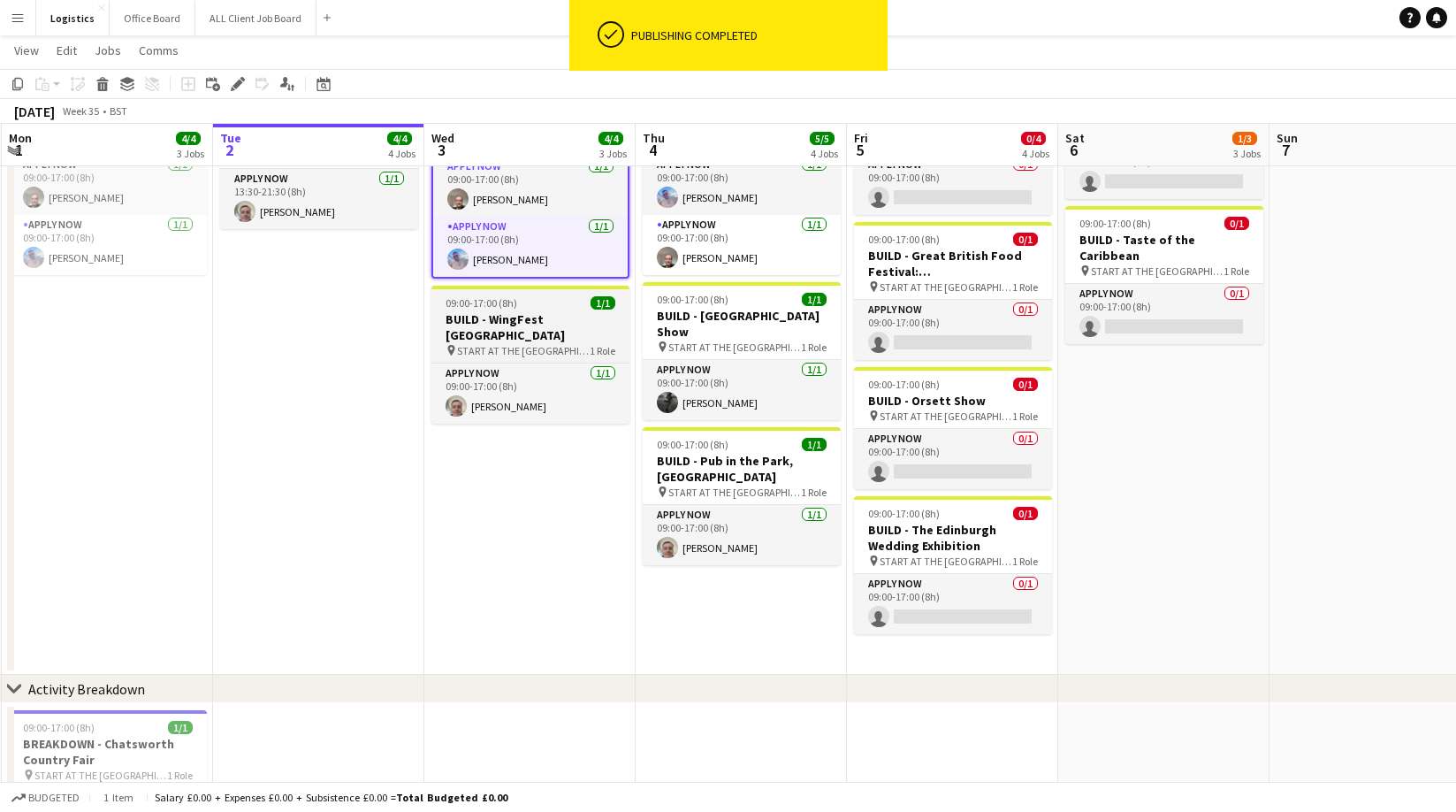
click at [518, 344] on span "START AT THE [GEOGRAPHIC_DATA]" at bounding box center [524, 350] width 133 height 13
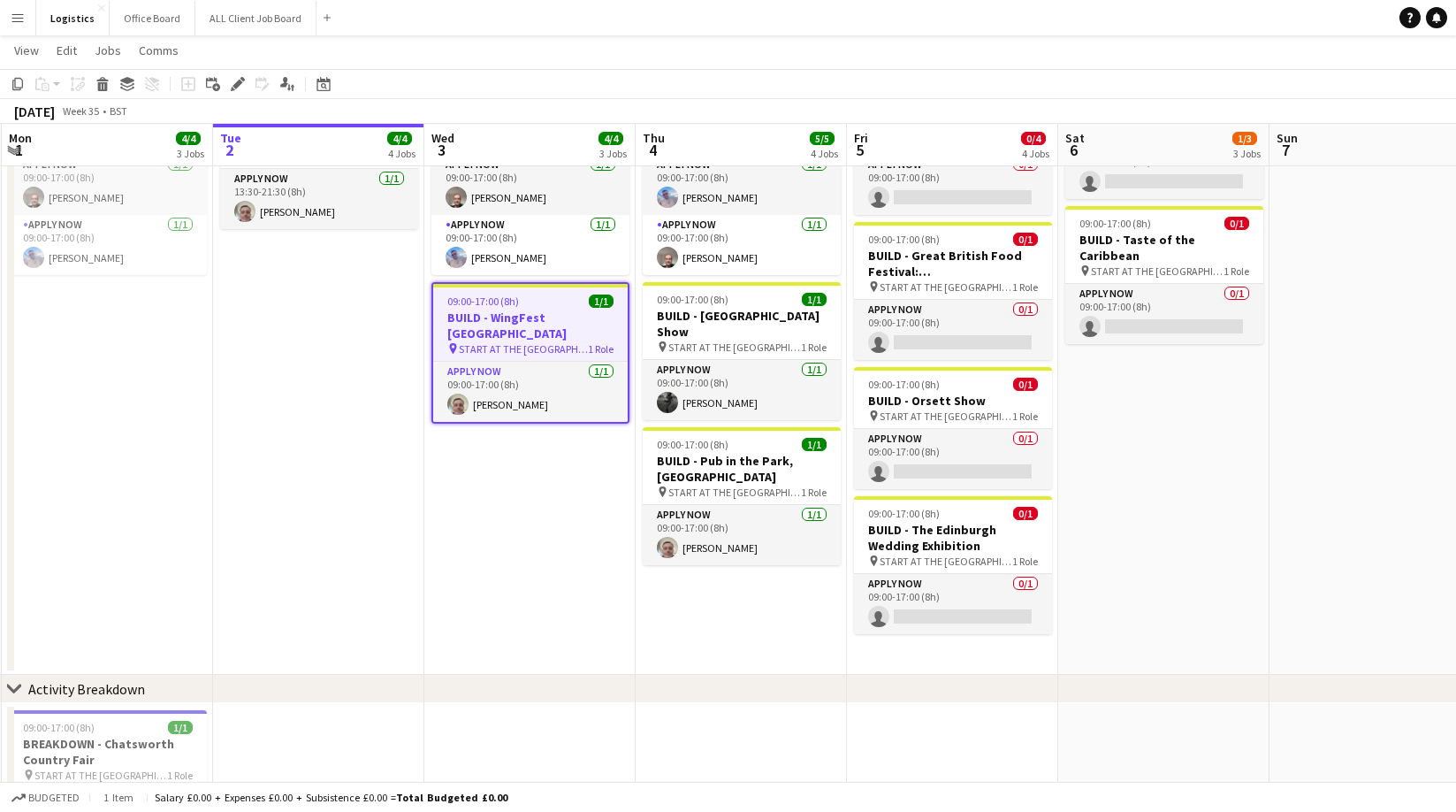
drag, startPoint x: 240, startPoint y: 81, endPoint x: 374, endPoint y: 91, distance: 134.4
click at [240, 81] on icon at bounding box center [237, 84] width 10 height 10
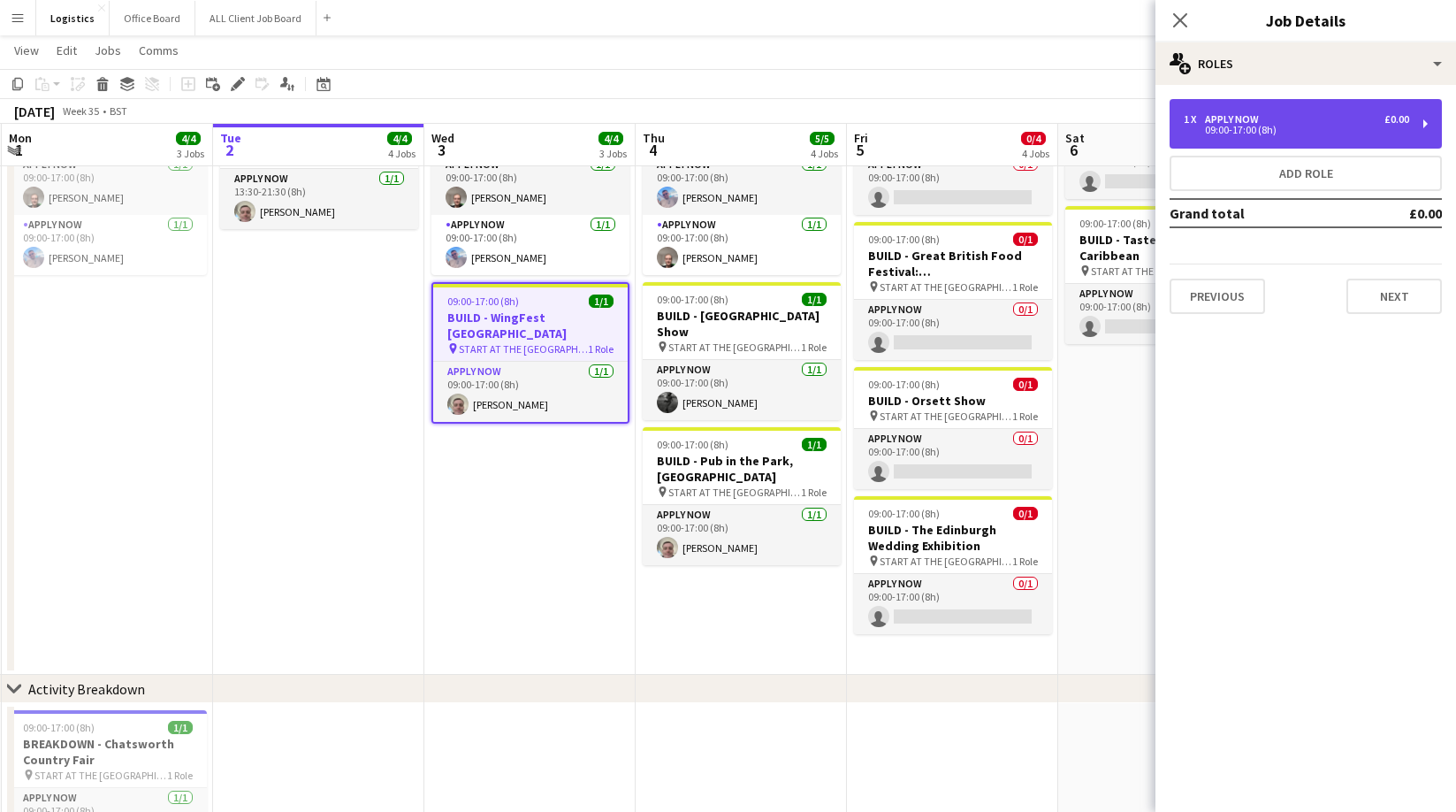
click at [1254, 119] on div "APPLY NOW" at bounding box center [1236, 119] width 61 height 13
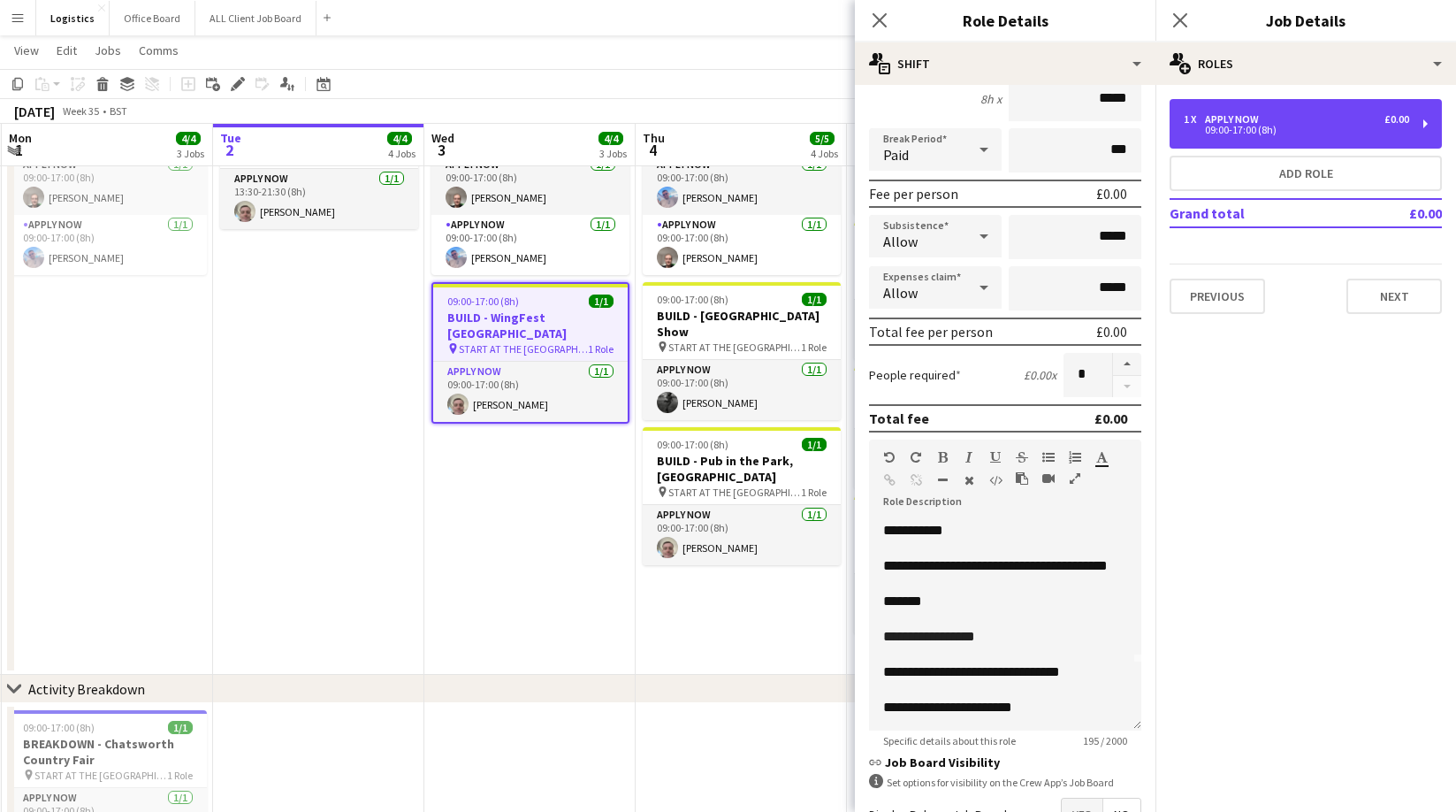
scroll to position [177, 0]
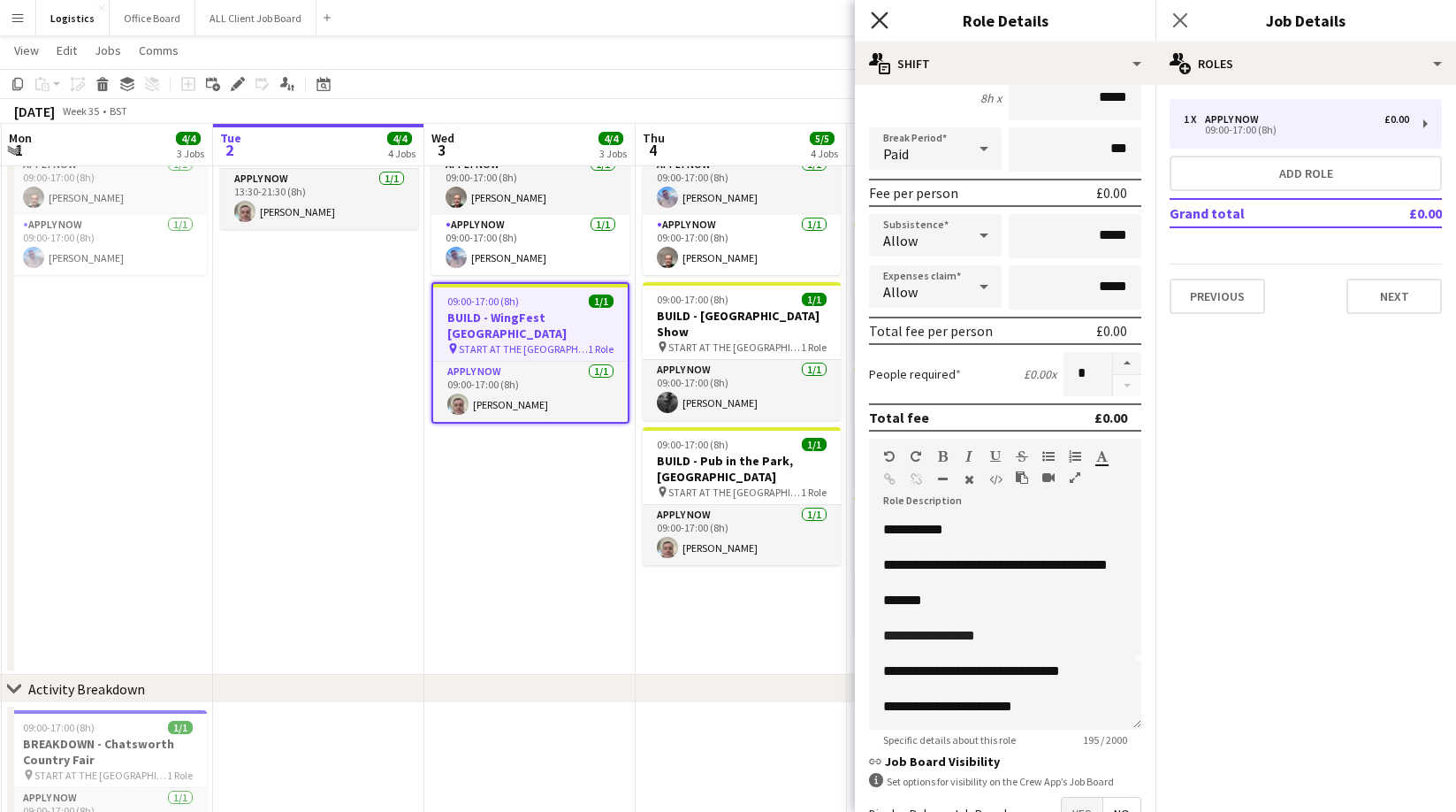
click at [881, 21] on icon at bounding box center [879, 20] width 17 height 17
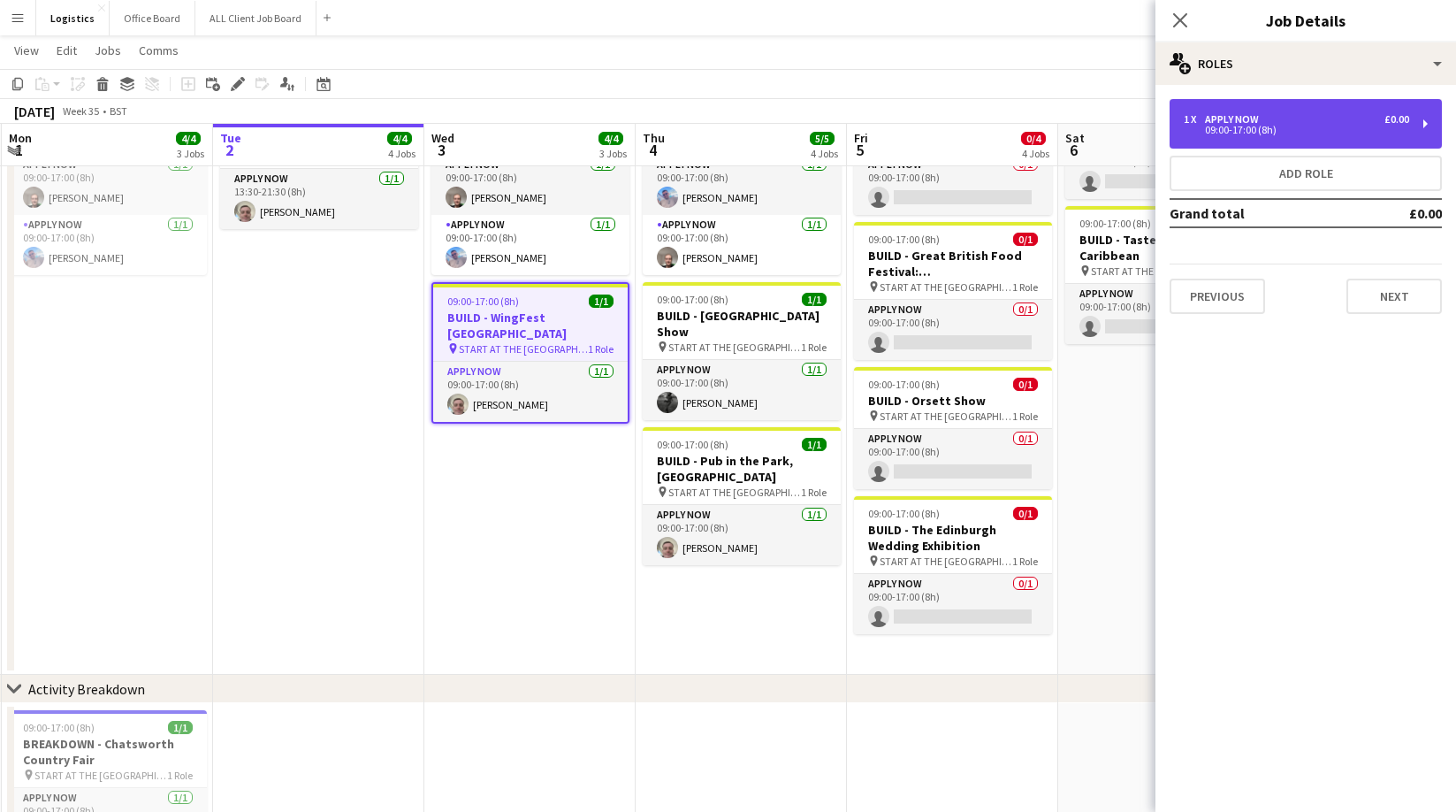
click at [1270, 119] on div "1 x APPLY NOW £0.00" at bounding box center [1296, 119] width 225 height 13
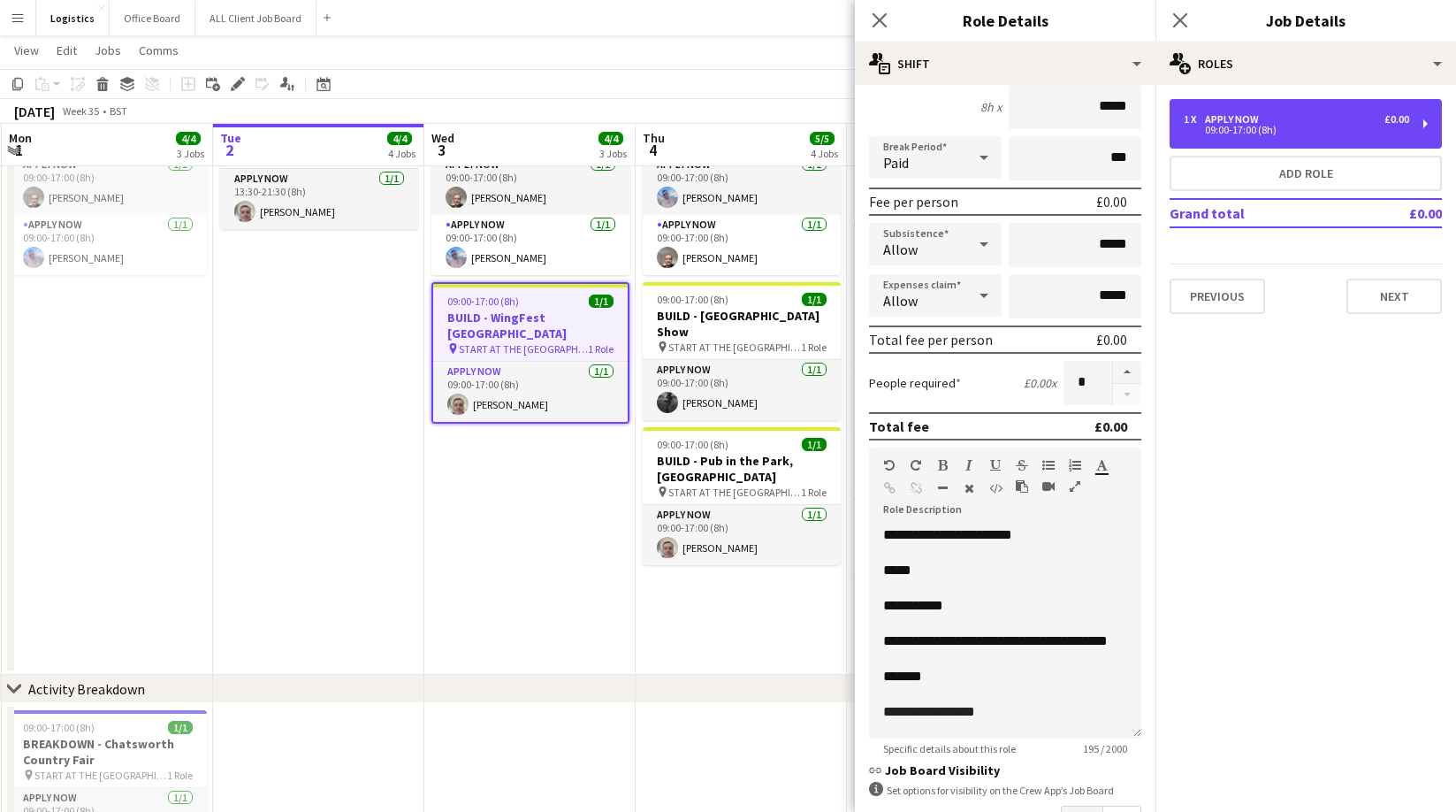
scroll to position [67, 0]
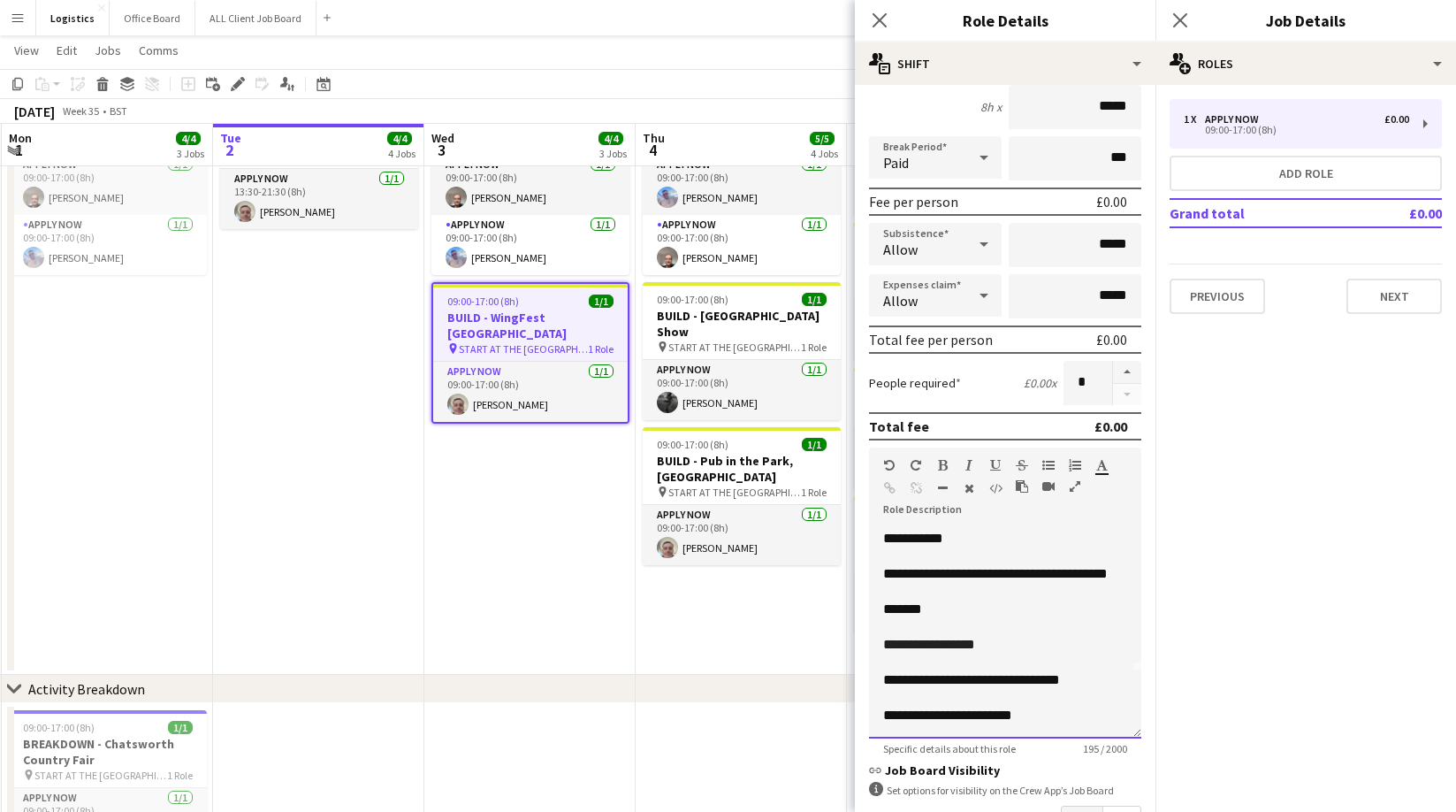
click at [1070, 714] on p "**********" at bounding box center [1006, 716] width 244 height 18
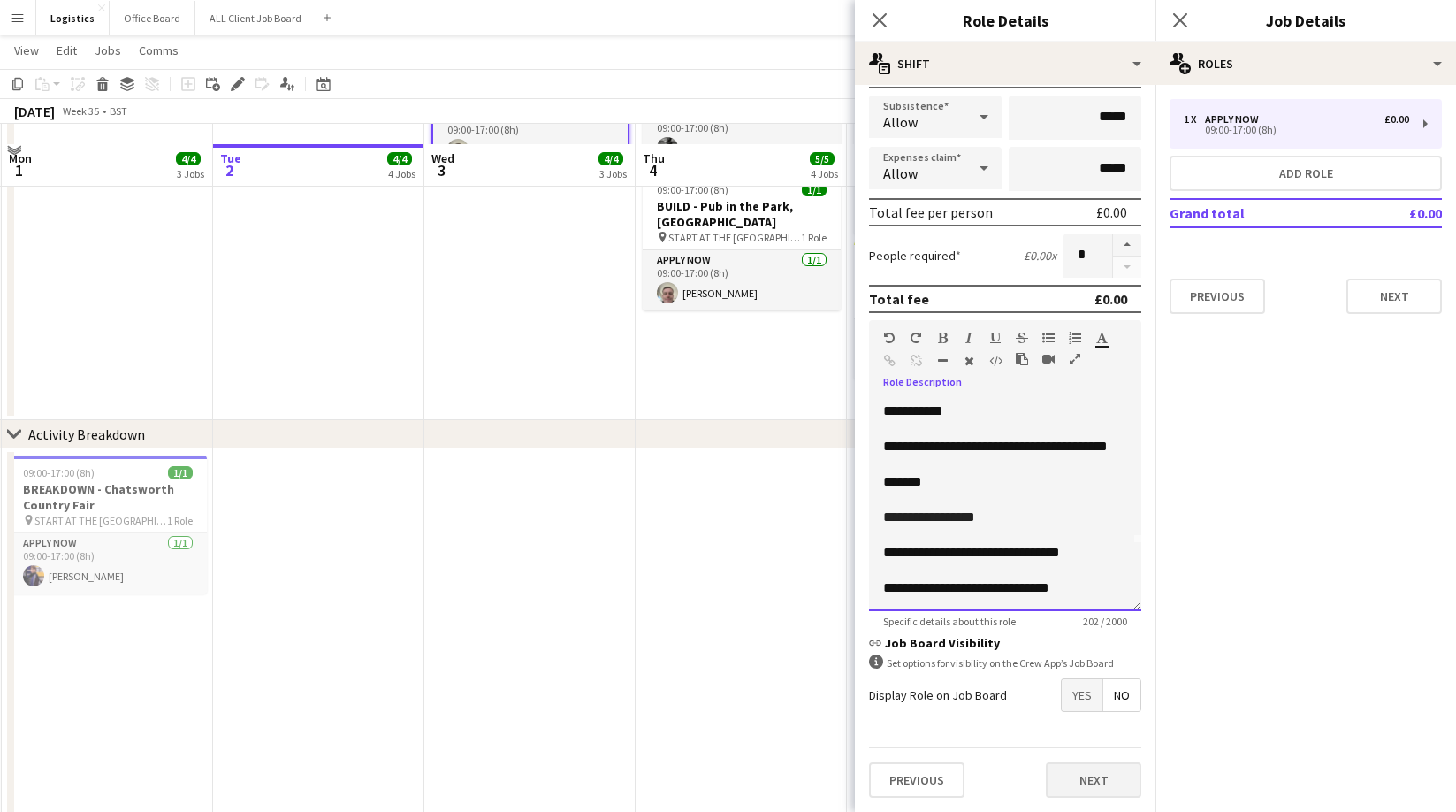
scroll to position [484, 0]
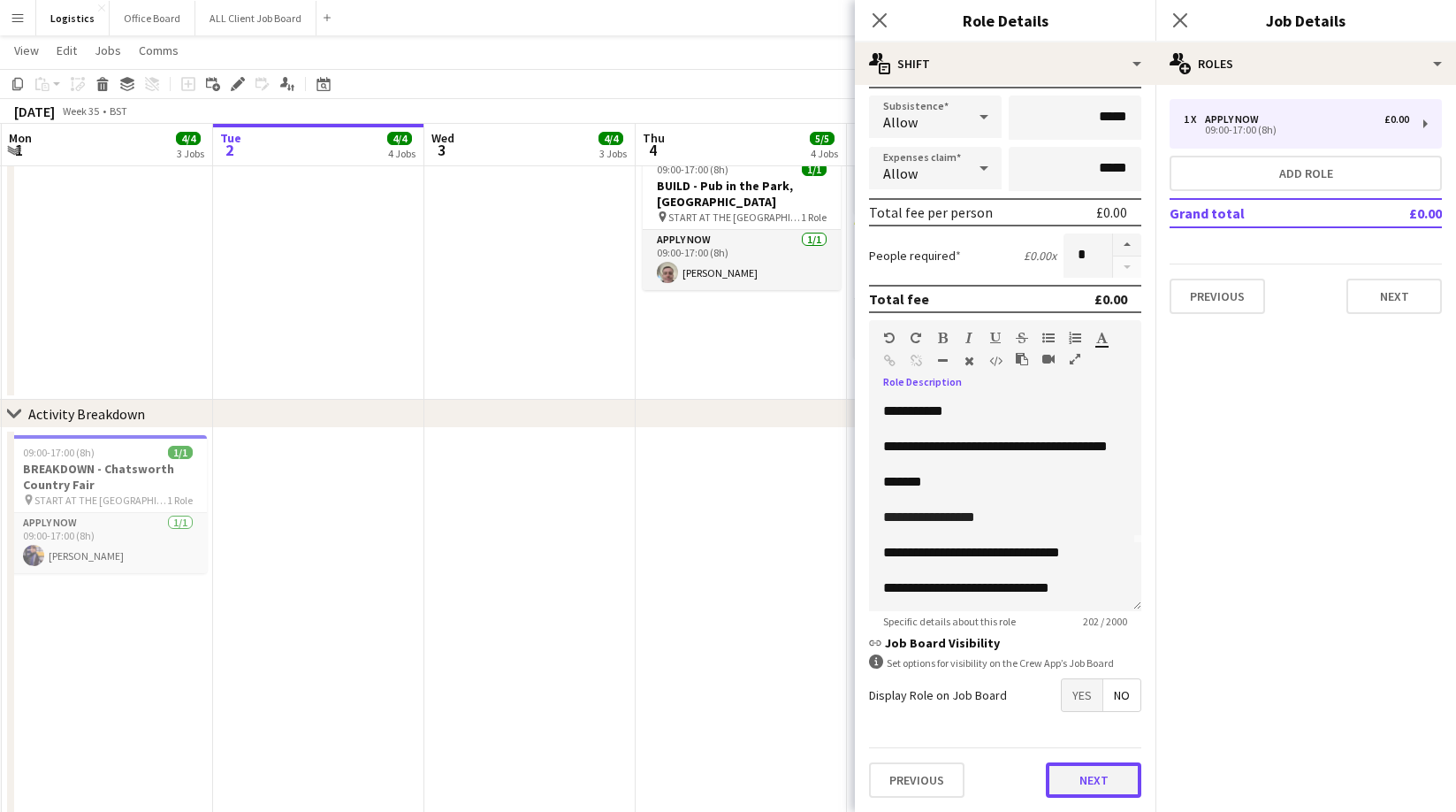
click at [1103, 770] on button "Next" at bounding box center [1094, 780] width 95 height 35
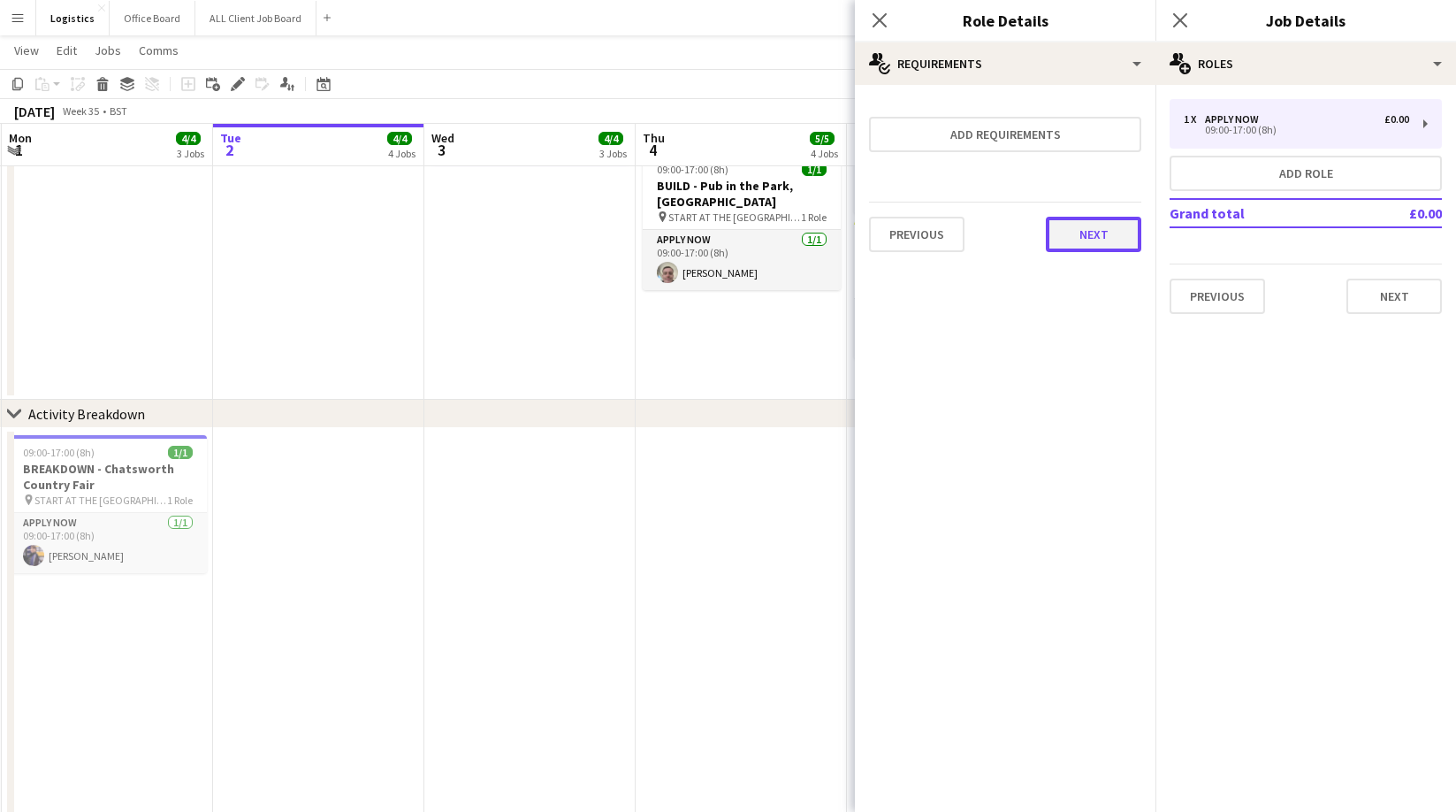
click at [1095, 242] on button "Next" at bounding box center [1094, 234] width 95 height 35
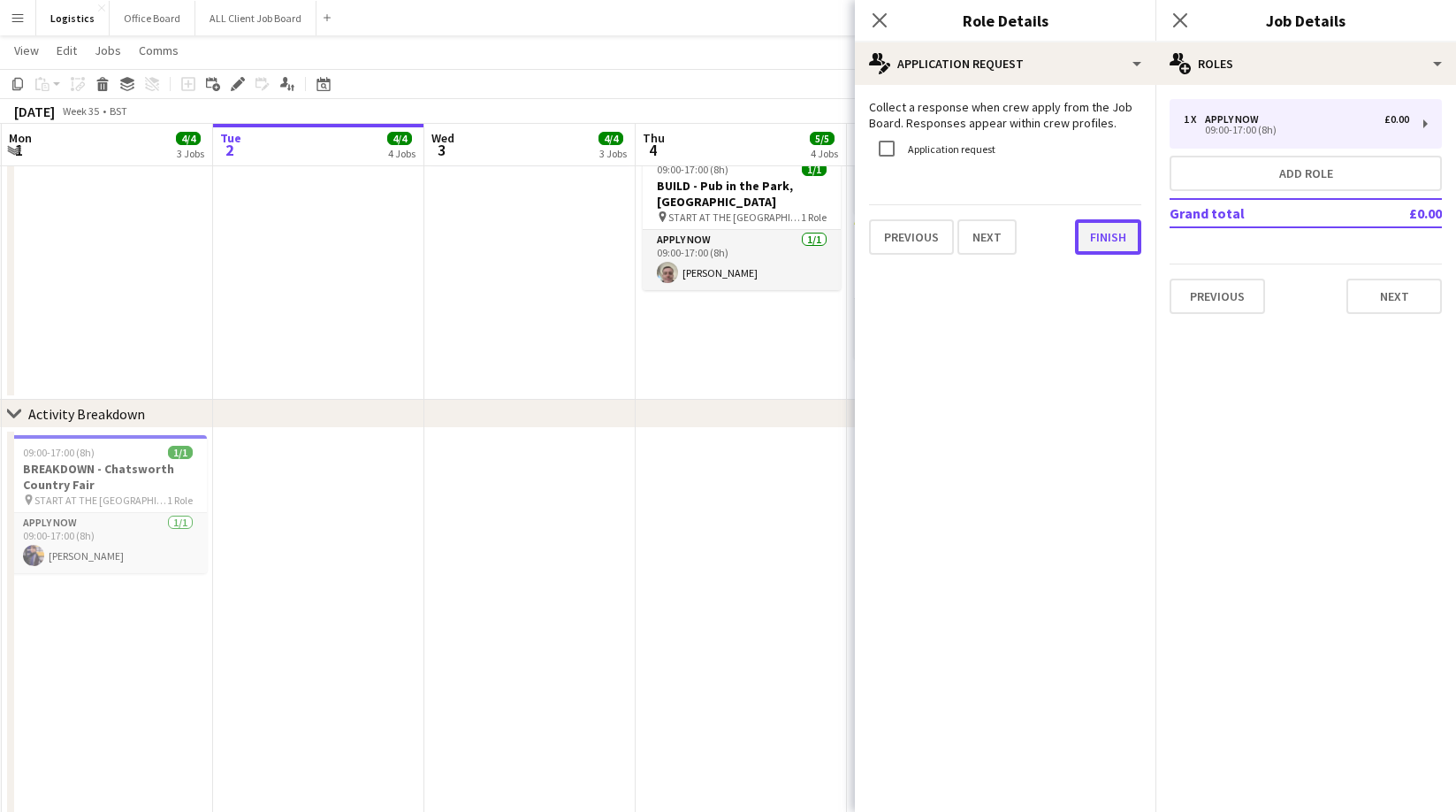
drag, startPoint x: 1115, startPoint y: 243, endPoint x: 1125, endPoint y: 229, distance: 17.2
click at [1116, 242] on button "Finish" at bounding box center [1108, 236] width 66 height 35
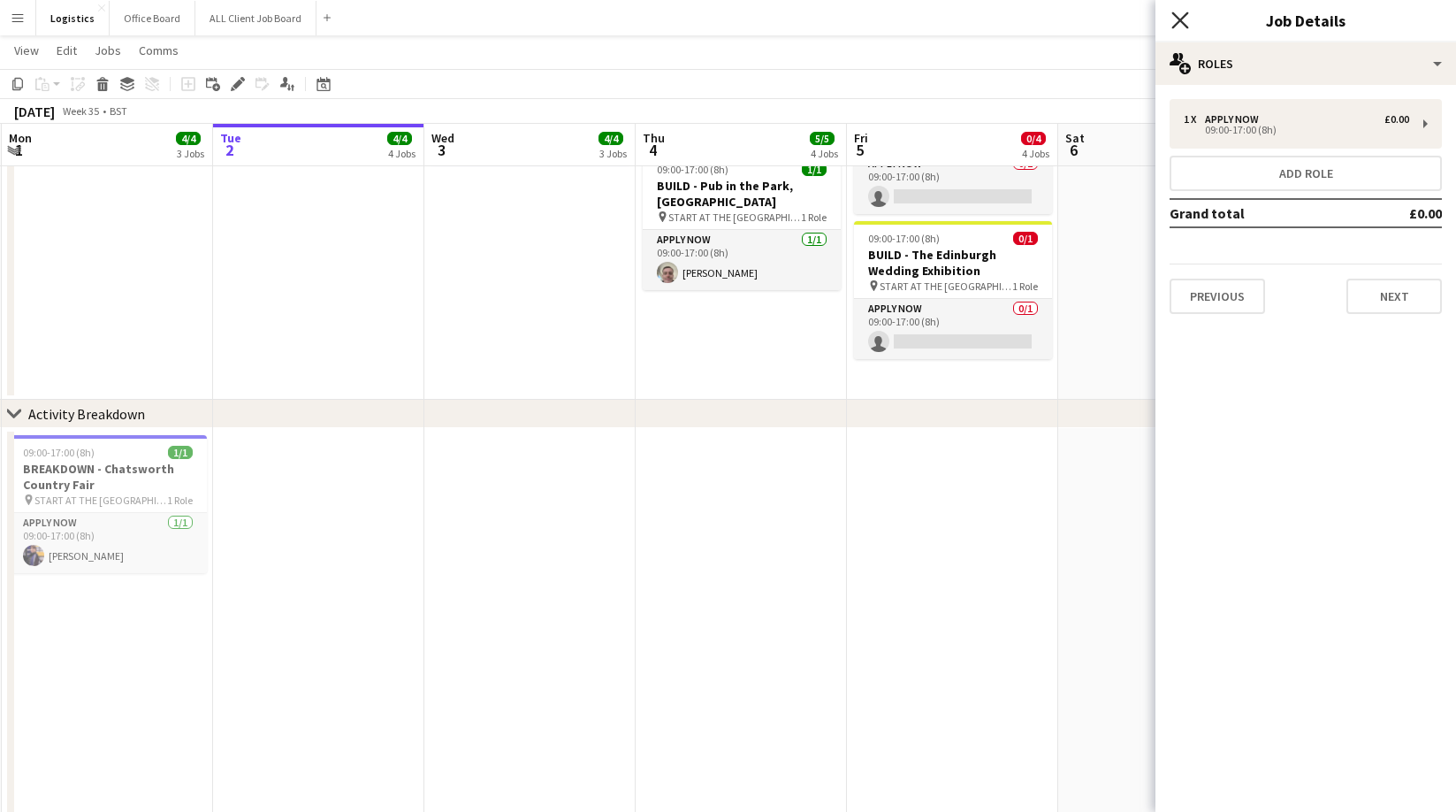
click at [1179, 17] on icon "Close pop-in" at bounding box center [1179, 20] width 17 height 17
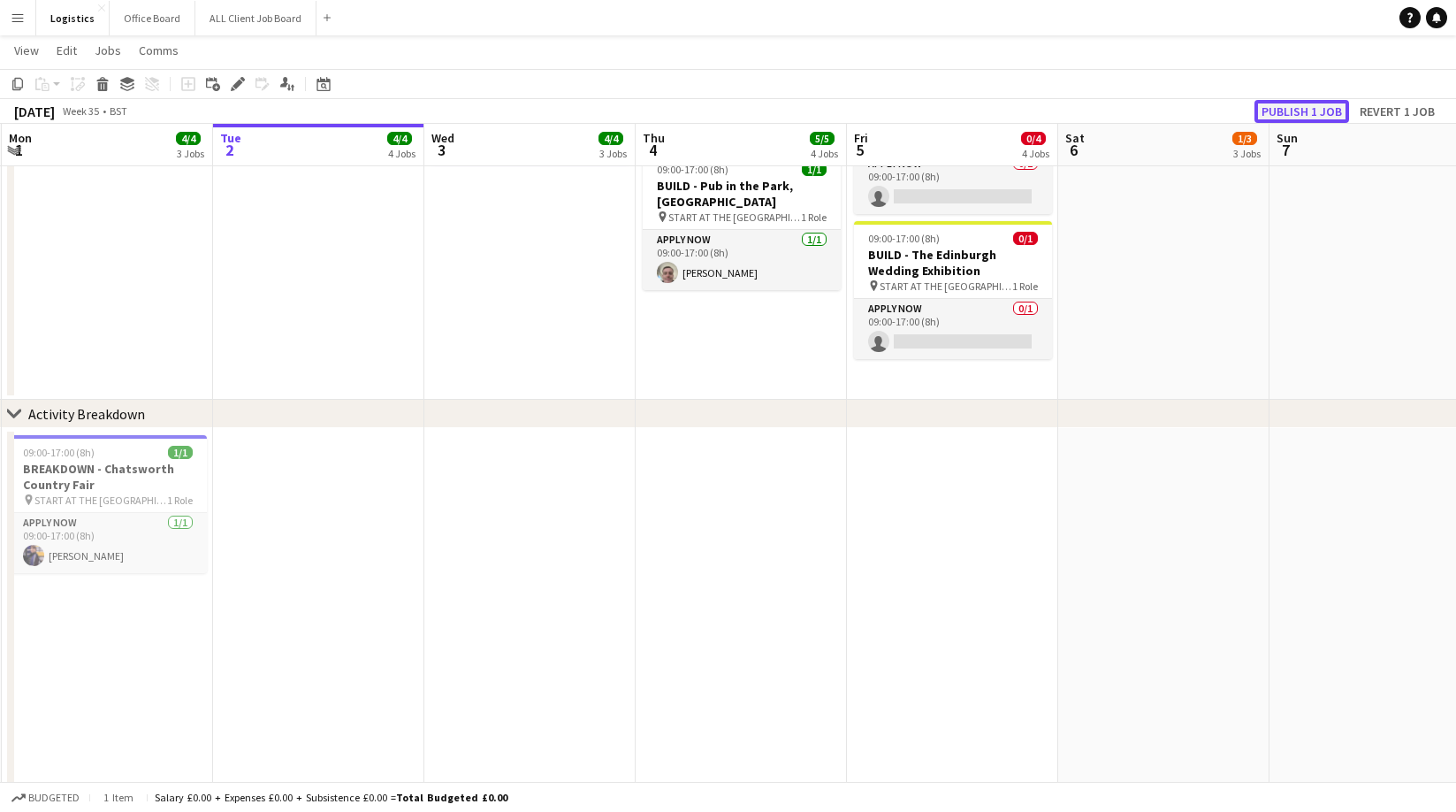
click at [1306, 111] on button "Publish 1 job" at bounding box center [1302, 111] width 94 height 23
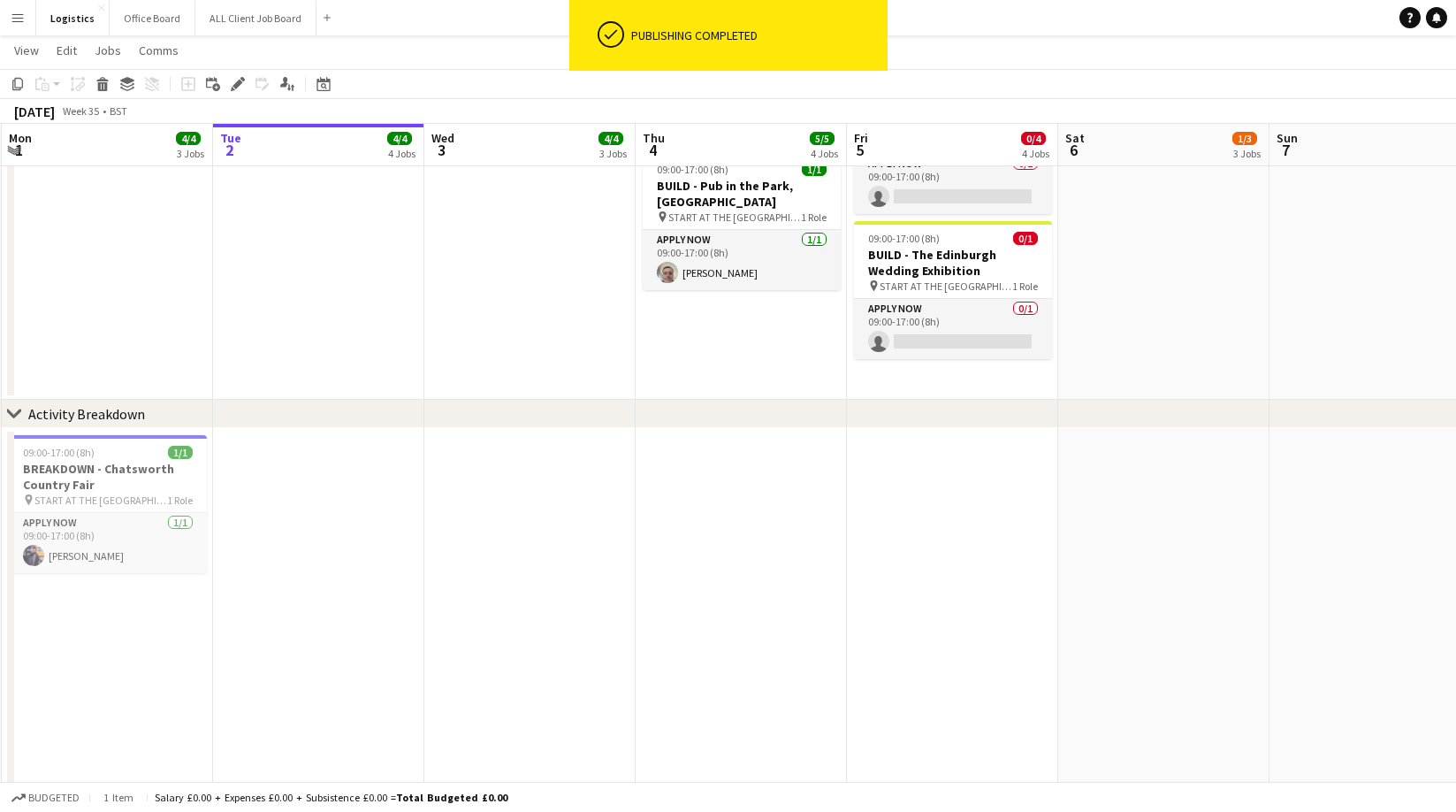
click at [1306, 112] on div "[DATE] Week 35 • BST" at bounding box center [728, 111] width 1456 height 25
click at [991, 106] on div "[DATE] Week 35 • BST" at bounding box center [728, 111] width 1456 height 25
